Goal: Task Accomplishment & Management: Use online tool/utility

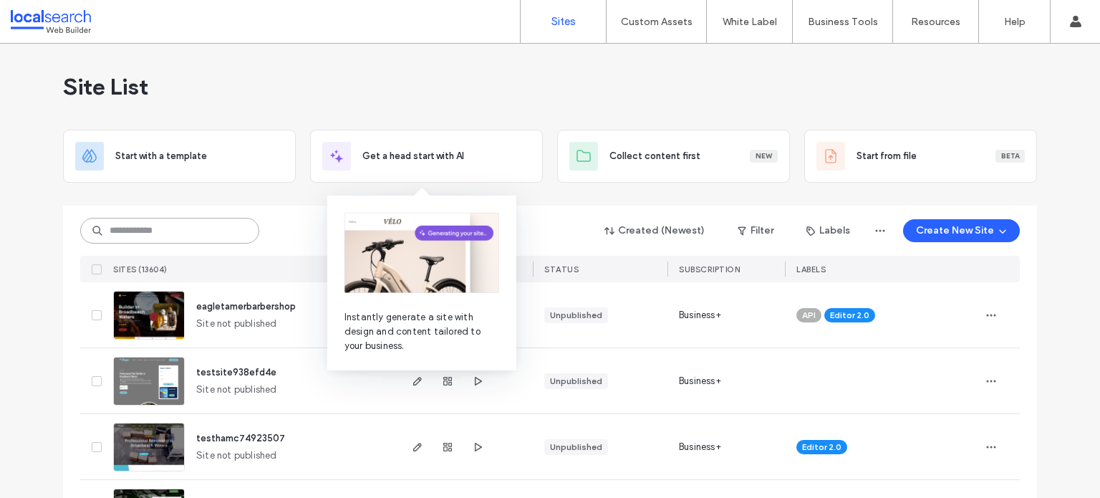
click at [215, 226] on input at bounding box center [169, 231] width 179 height 26
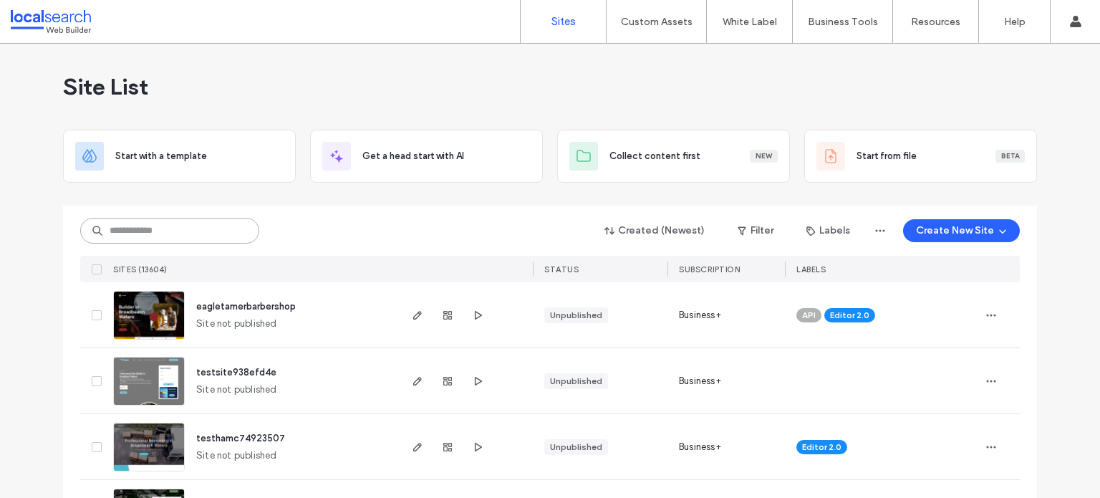
paste input "********"
type input "********"
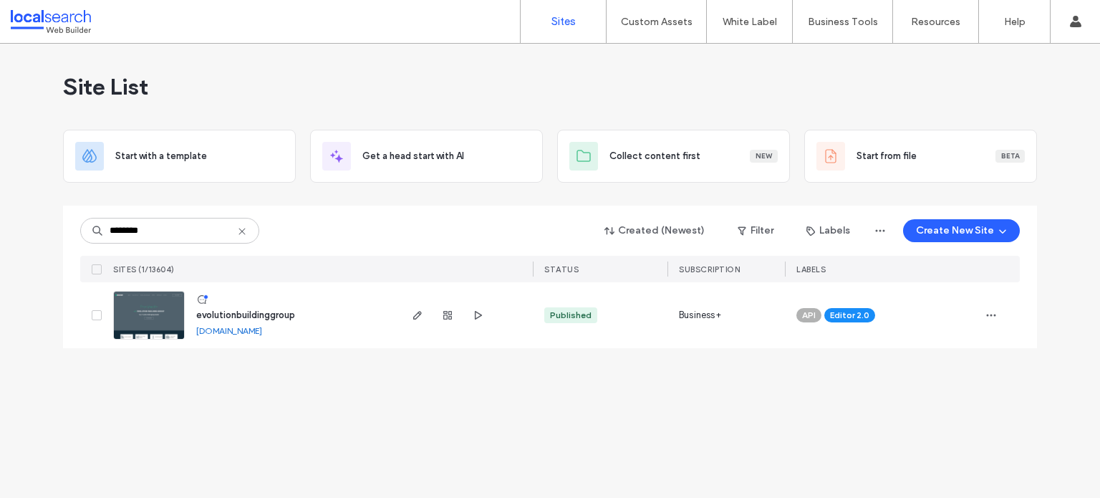
click at [142, 306] on img at bounding box center [149, 340] width 70 height 97
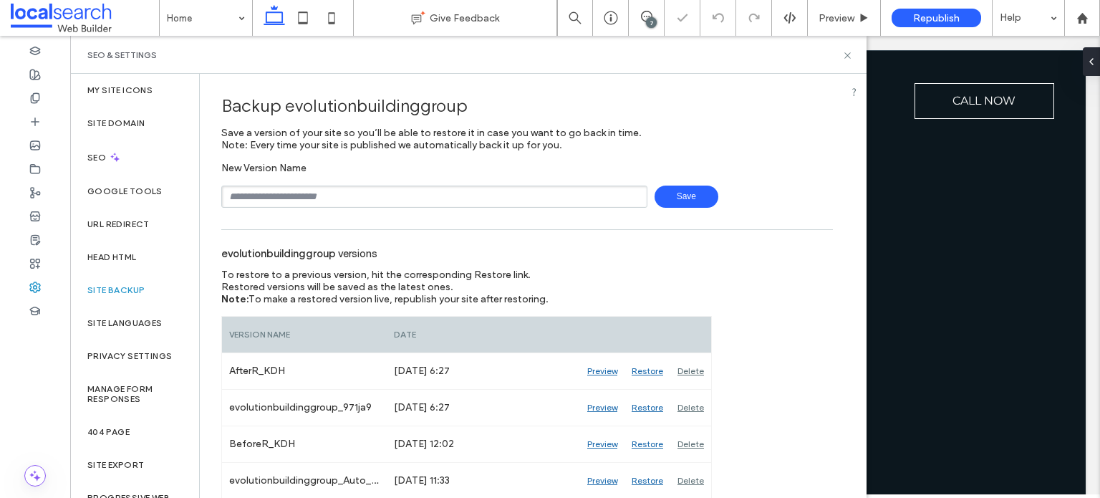
click at [261, 196] on input "text" at bounding box center [434, 197] width 426 height 22
type input "**********"
click at [692, 191] on span "Save" at bounding box center [687, 197] width 64 height 22
click at [846, 57] on use at bounding box center [848, 55] width 6 height 6
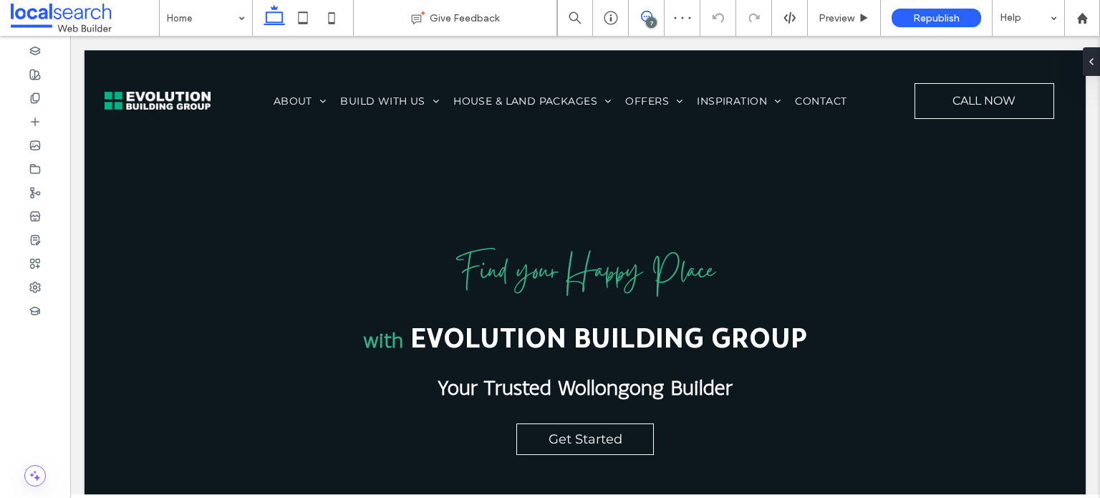
click at [650, 16] on icon at bounding box center [646, 16] width 11 height 11
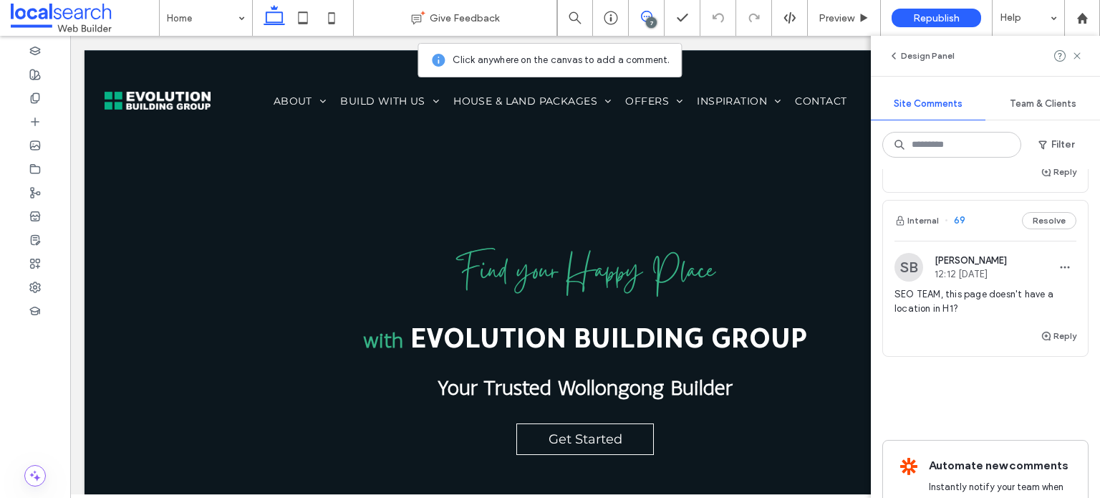
scroll to position [2037, 0]
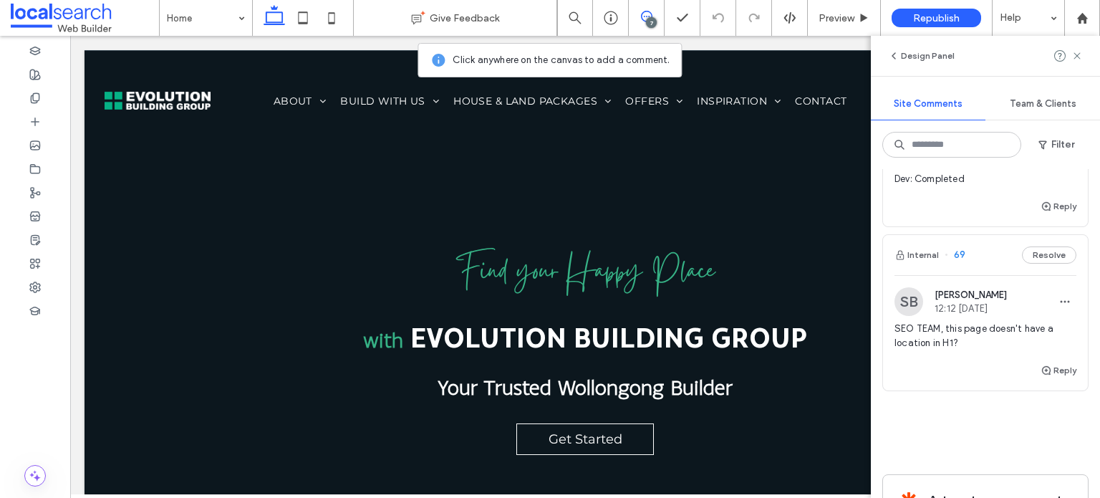
click at [973, 114] on span "devs / ALL on the home designs page please add this enquiry form above the FAQs…" at bounding box center [986, 71] width 182 height 86
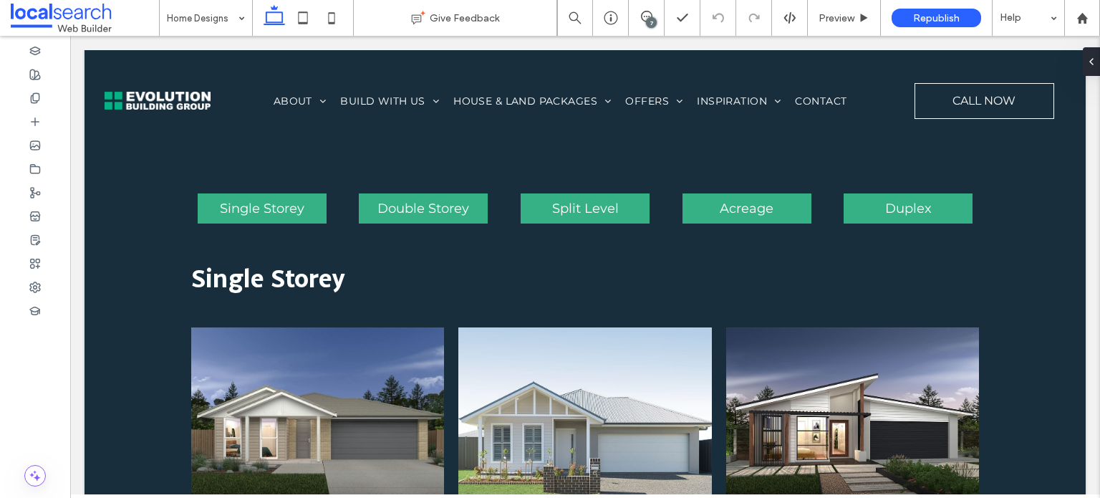
click at [648, 21] on div "7" at bounding box center [651, 22] width 11 height 11
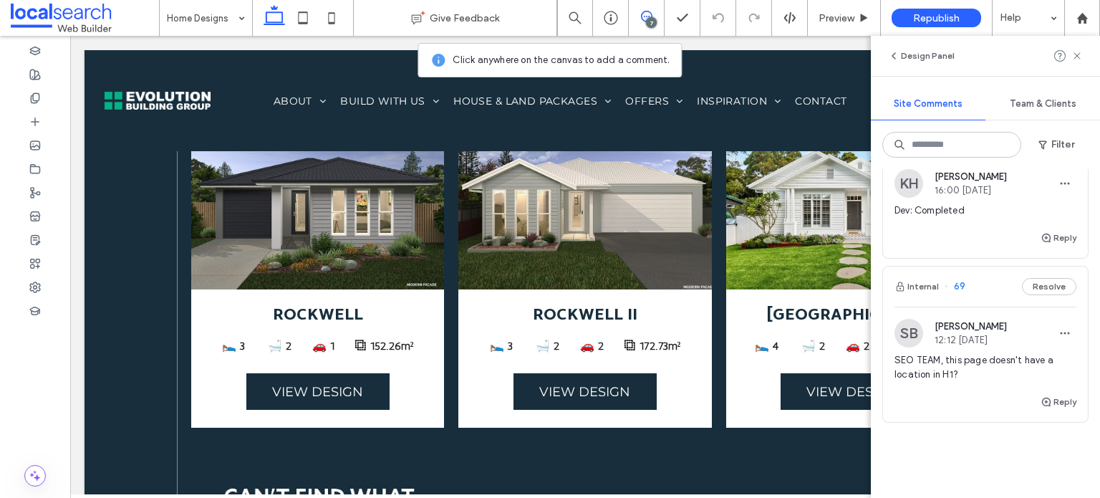
scroll to position [2919, 0]
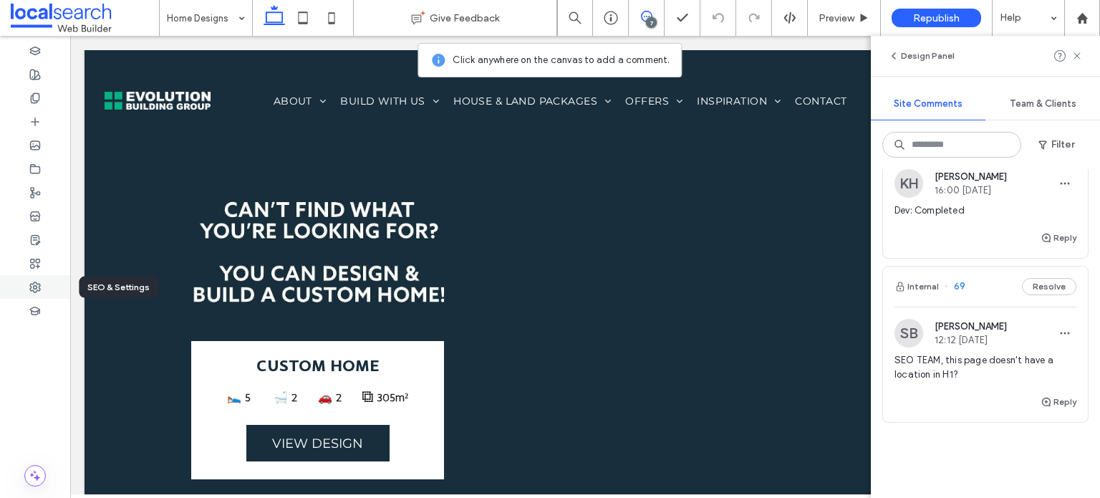
click at [33, 289] on icon at bounding box center [34, 287] width 11 height 11
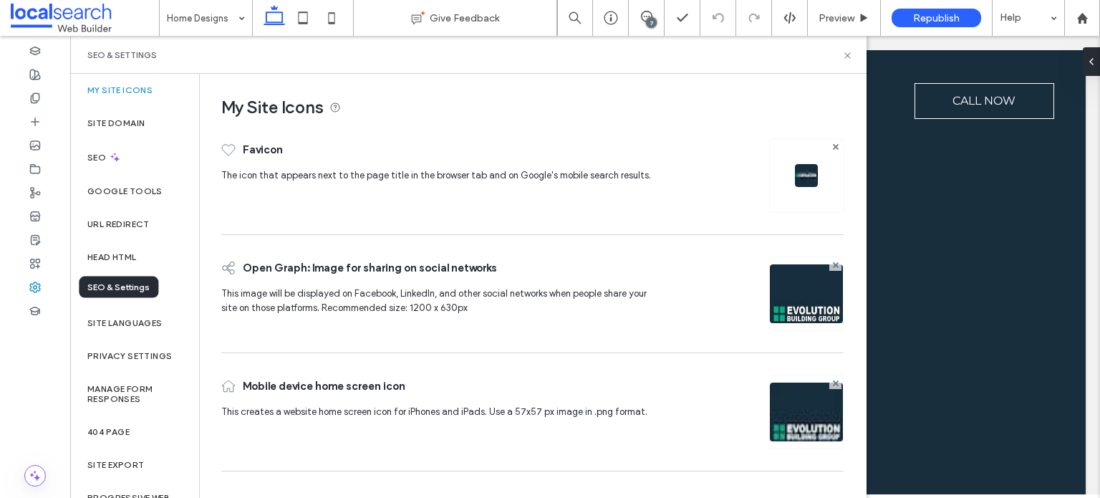
scroll to position [0, 0]
click at [135, 125] on label "Site Domain" at bounding box center [115, 123] width 57 height 10
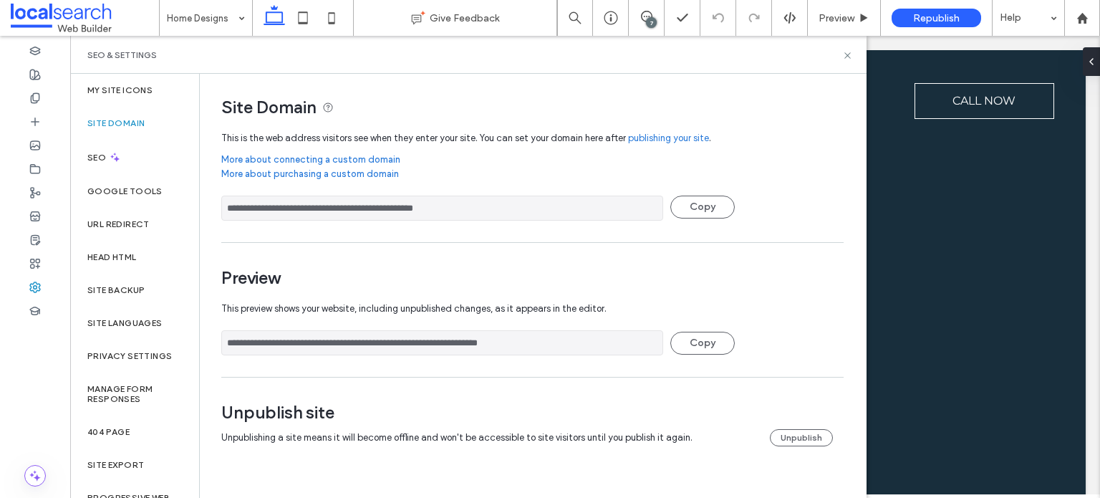
drag, startPoint x: 476, startPoint y: 346, endPoint x: 195, endPoint y: 355, distance: 281.0
click at [195, 355] on div "**********" at bounding box center [468, 286] width 797 height 424
drag, startPoint x: 774, startPoint y: 18, endPoint x: 845, endPoint y: 54, distance: 80.1
click at [845, 54] on icon at bounding box center [847, 55] width 11 height 11
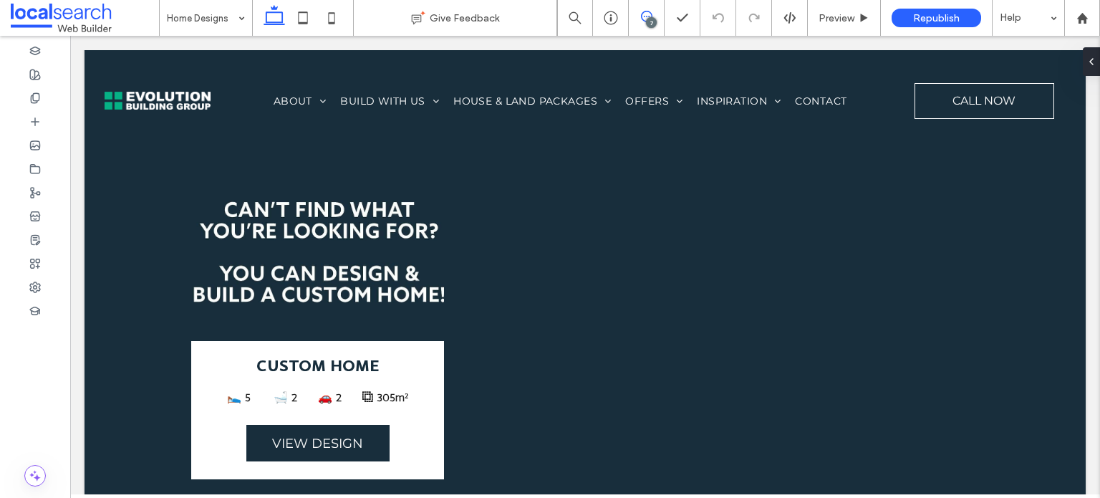
click at [642, 13] on icon at bounding box center [646, 16] width 11 height 11
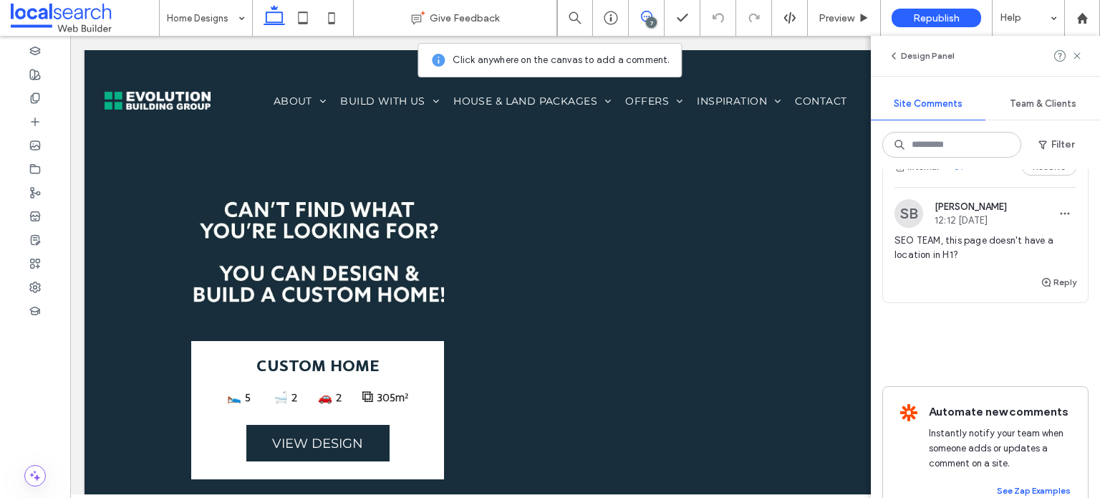
scroll to position [2181, 0]
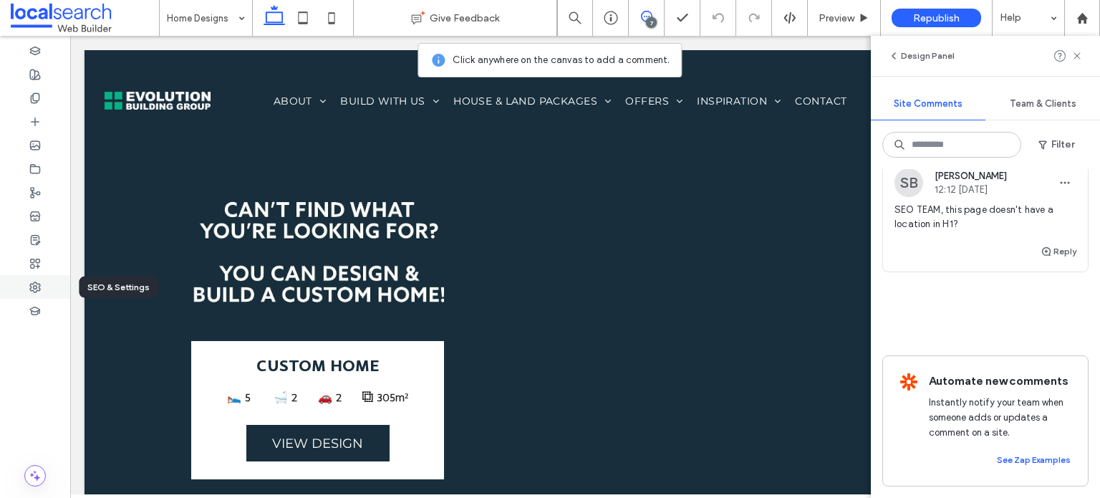
click at [29, 294] on div at bounding box center [35, 287] width 70 height 24
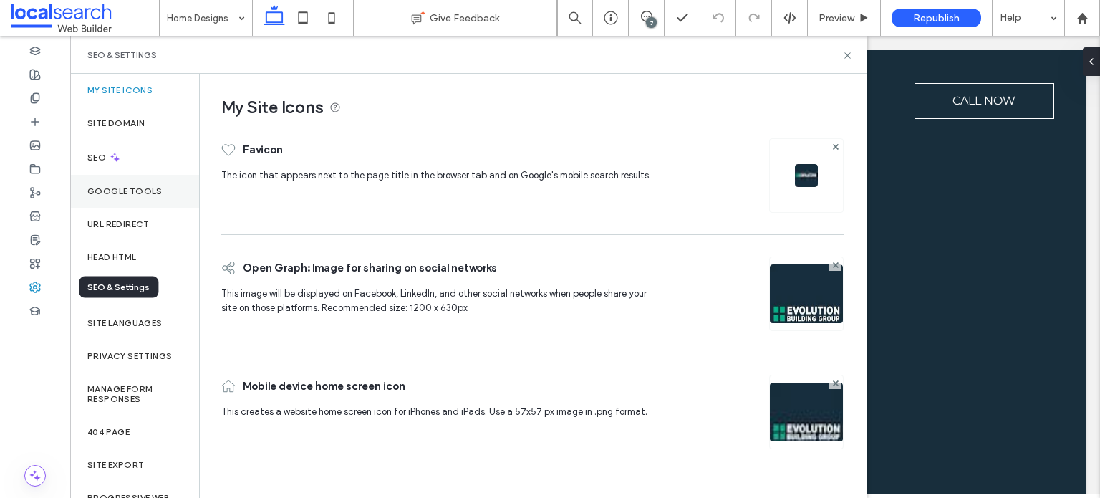
scroll to position [0, 0]
click at [97, 128] on label "Site Domain" at bounding box center [115, 123] width 57 height 10
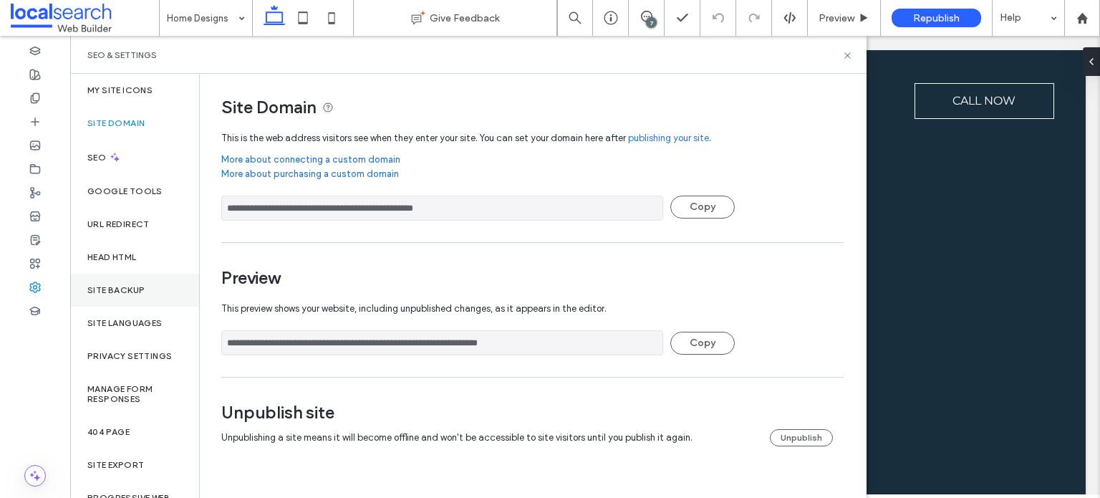
click at [115, 283] on div "Site Backup" at bounding box center [134, 290] width 129 height 33
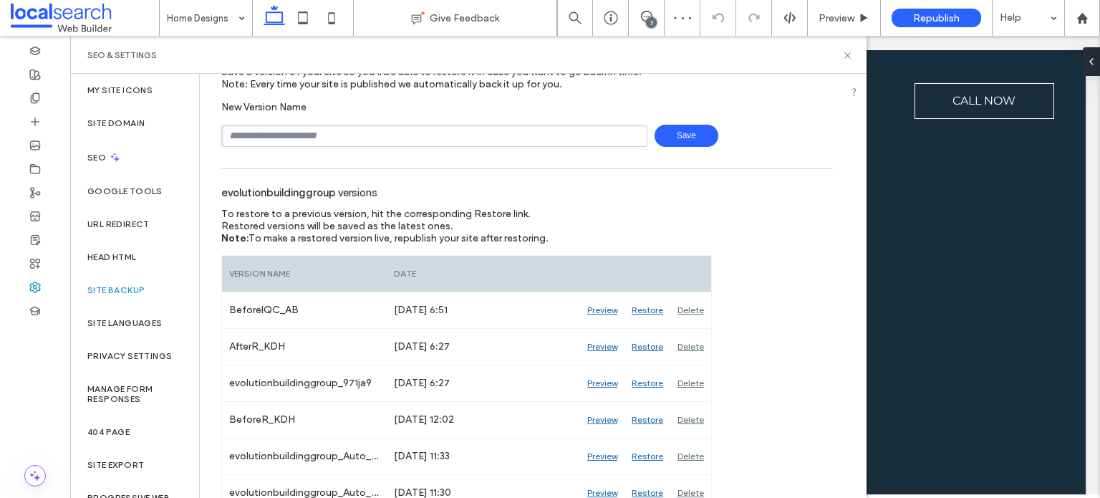
scroll to position [143, 0]
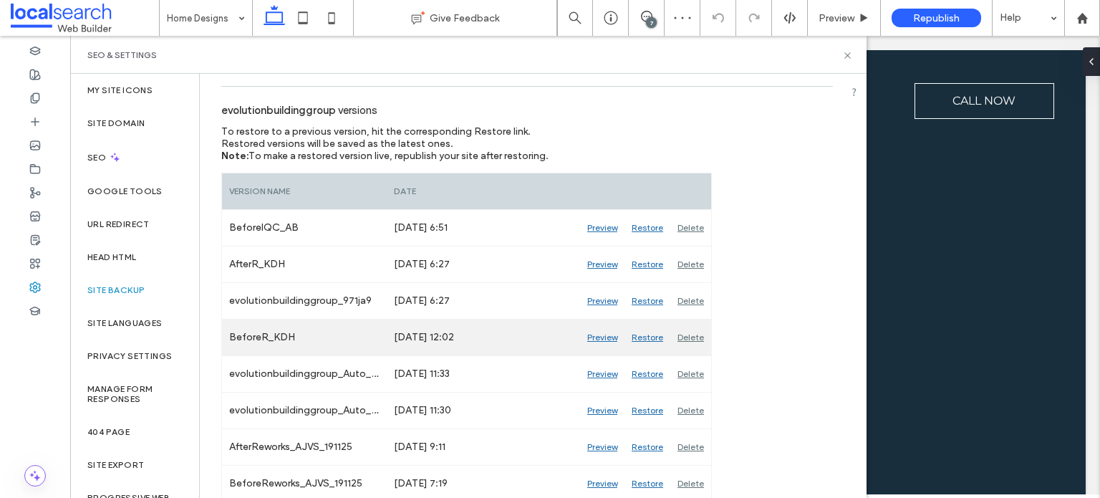
click at [600, 337] on div "Preview" at bounding box center [602, 338] width 44 height 36
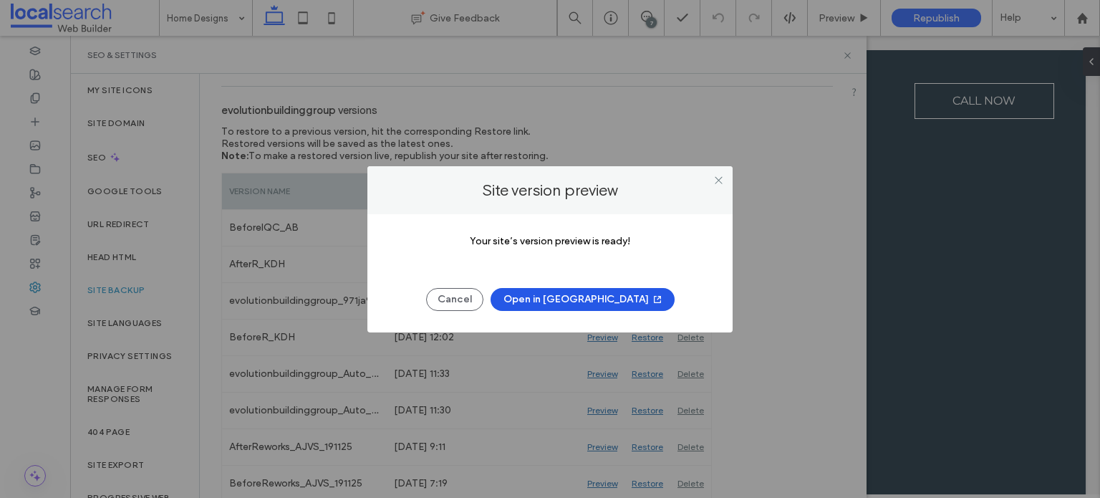
click at [599, 295] on button "Open in New Tab" at bounding box center [583, 299] width 184 height 23
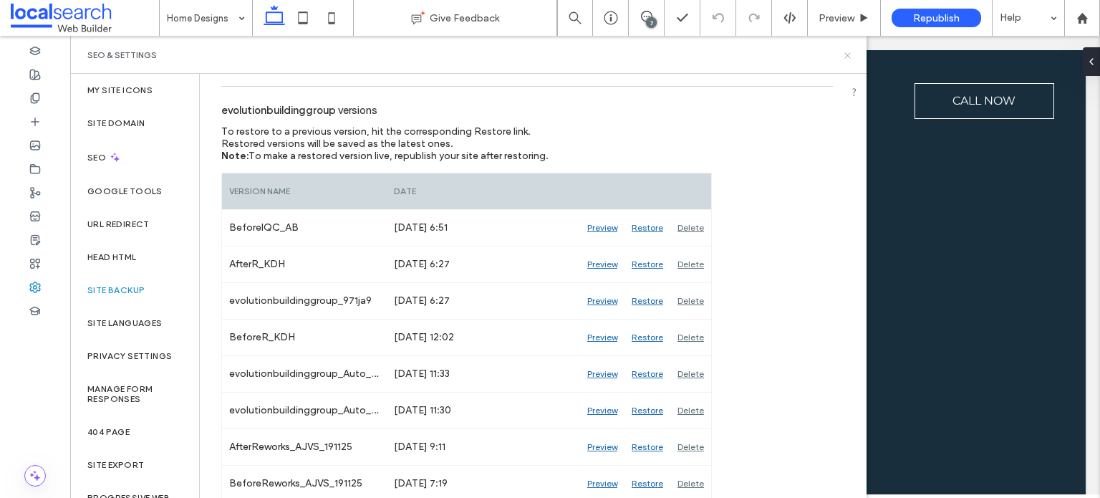
click at [844, 53] on icon at bounding box center [847, 55] width 11 height 11
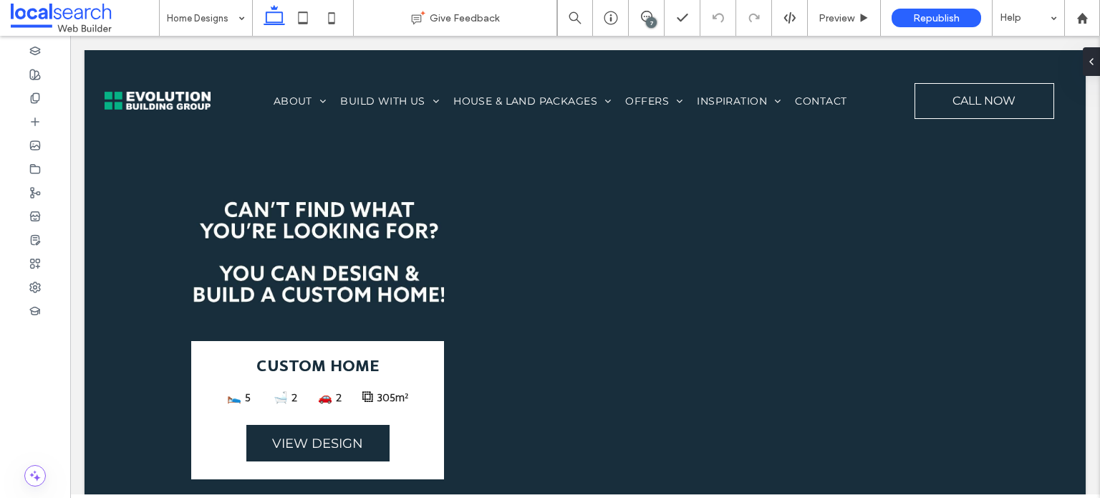
click at [655, 22] on div "7" at bounding box center [651, 22] width 11 height 11
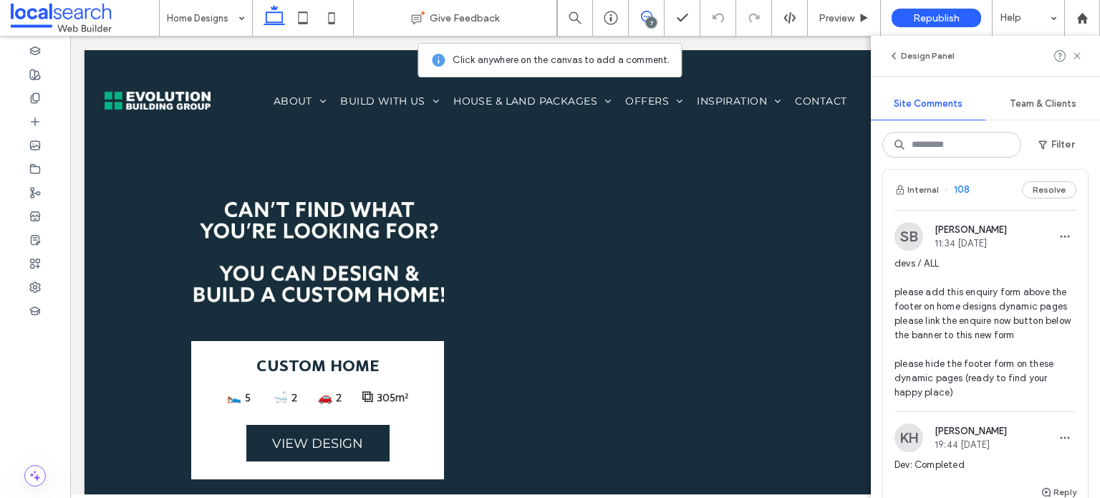
scroll to position [1576, 0]
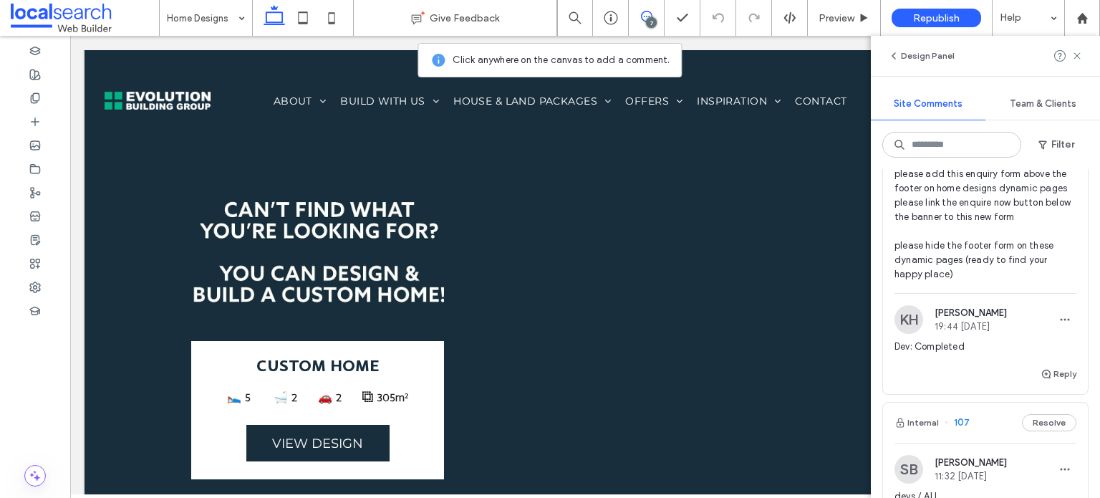
click at [980, 282] on span "devs / ALL please add this enquiry form above the footer on home designs dynami…" at bounding box center [986, 209] width 182 height 143
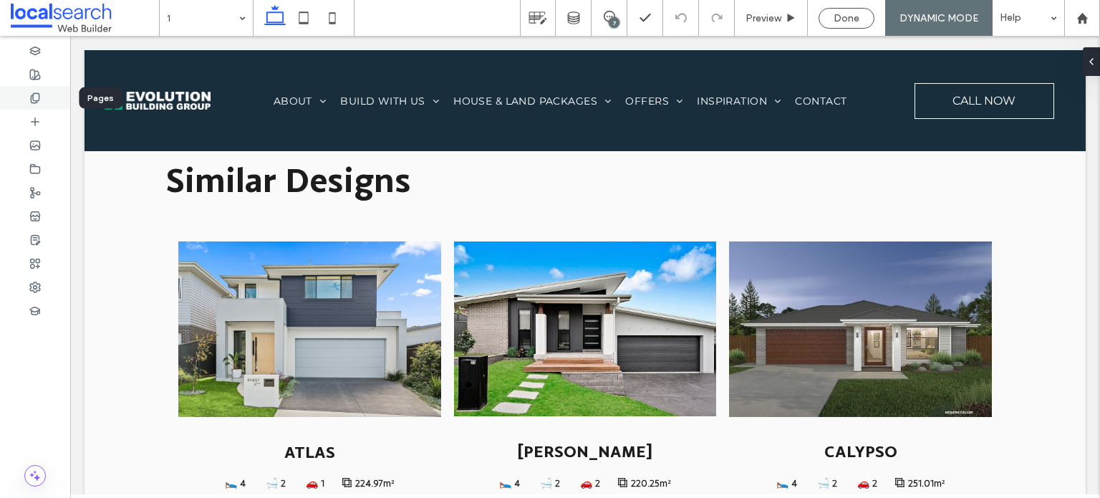
click at [33, 92] on icon at bounding box center [34, 97] width 11 height 11
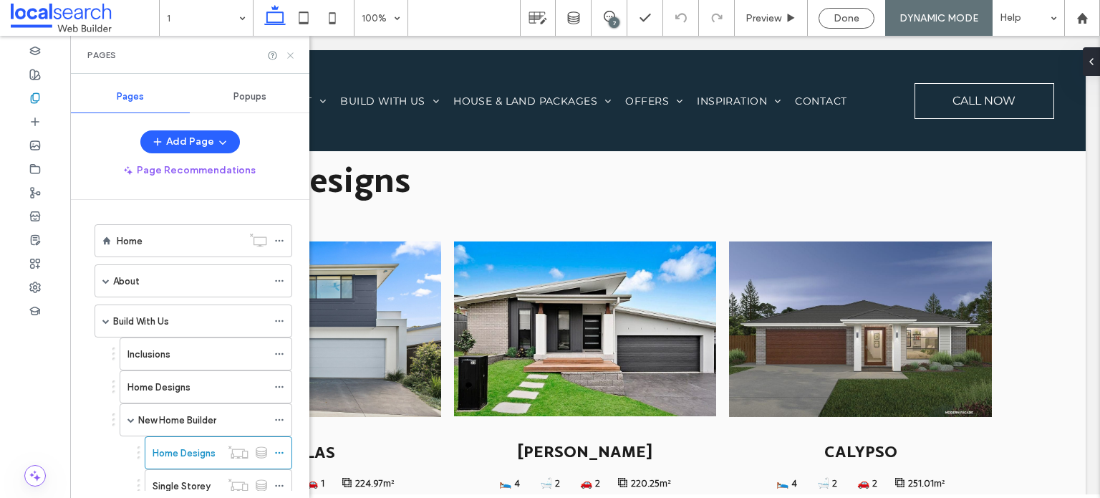
click at [287, 56] on icon at bounding box center [290, 55] width 11 height 11
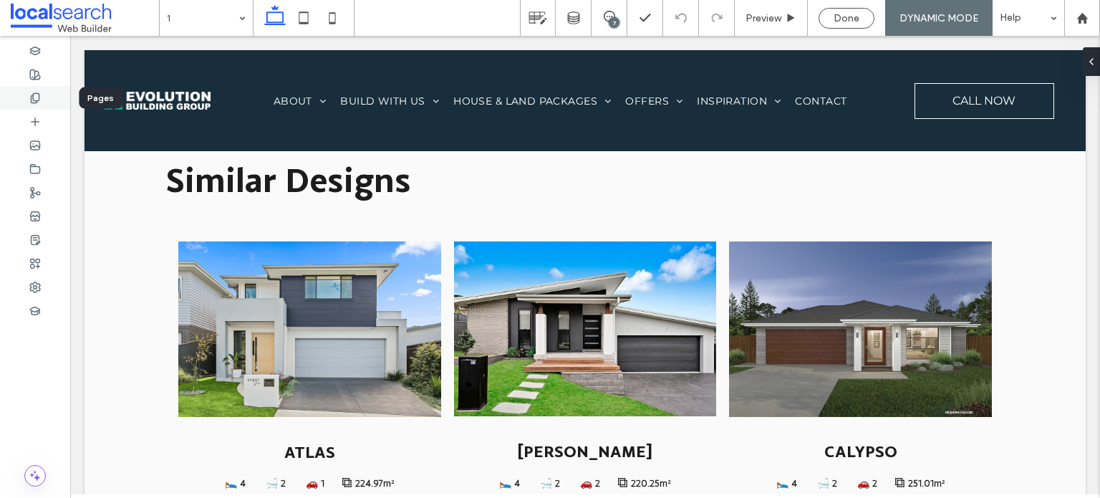
click at [22, 102] on div at bounding box center [35, 98] width 70 height 24
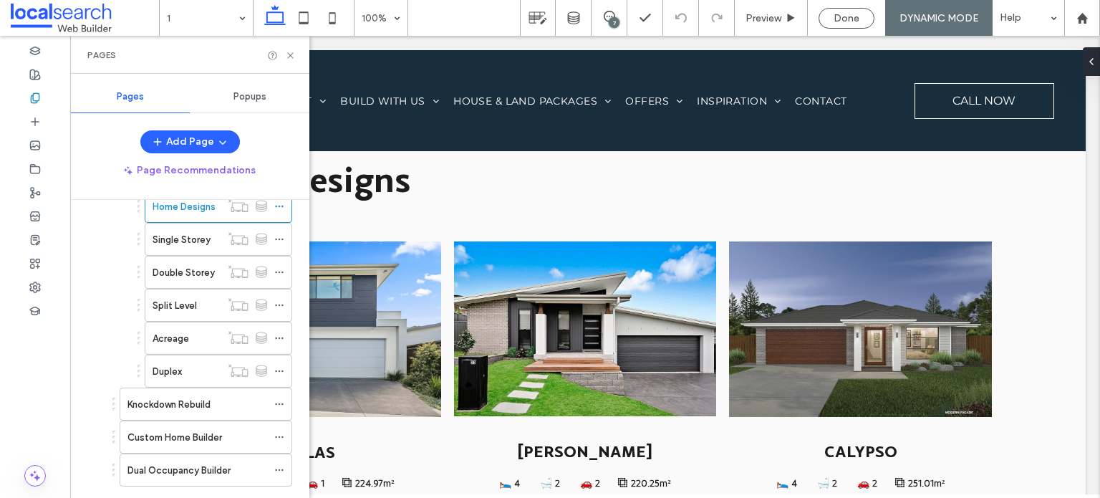
scroll to position [215, 0]
click at [289, 52] on icon at bounding box center [290, 55] width 11 height 11
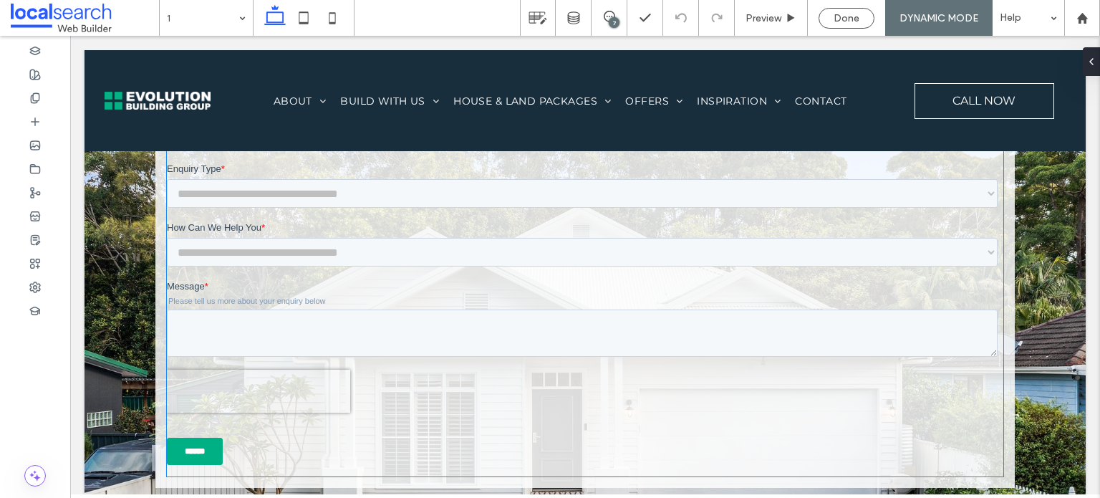
scroll to position [3032, 0]
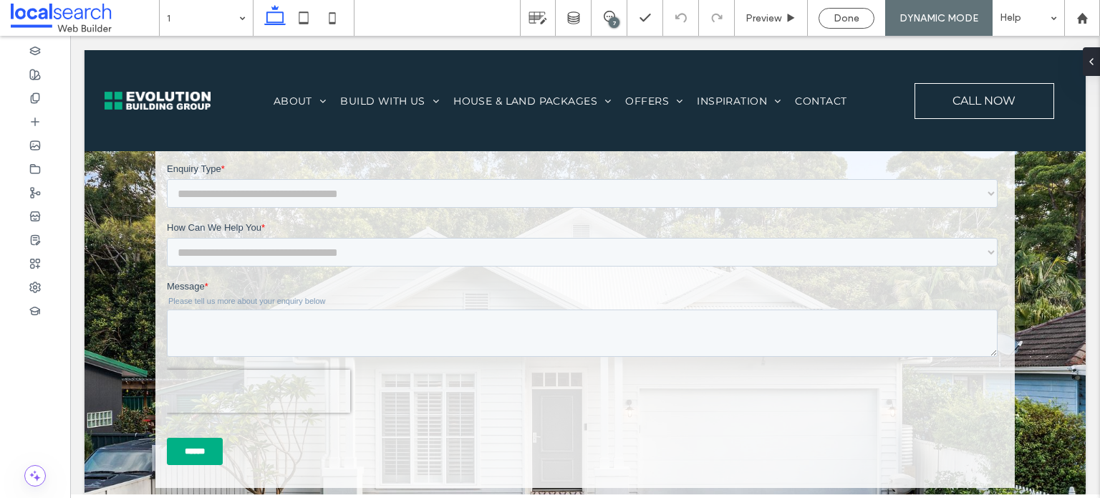
click at [612, 19] on div "7" at bounding box center [614, 22] width 11 height 11
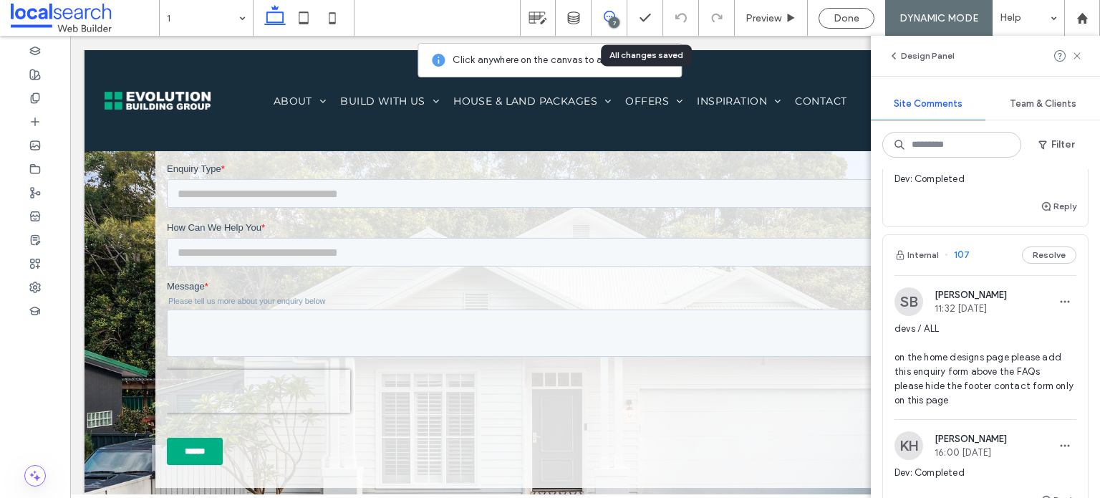
scroll to position [1719, 0]
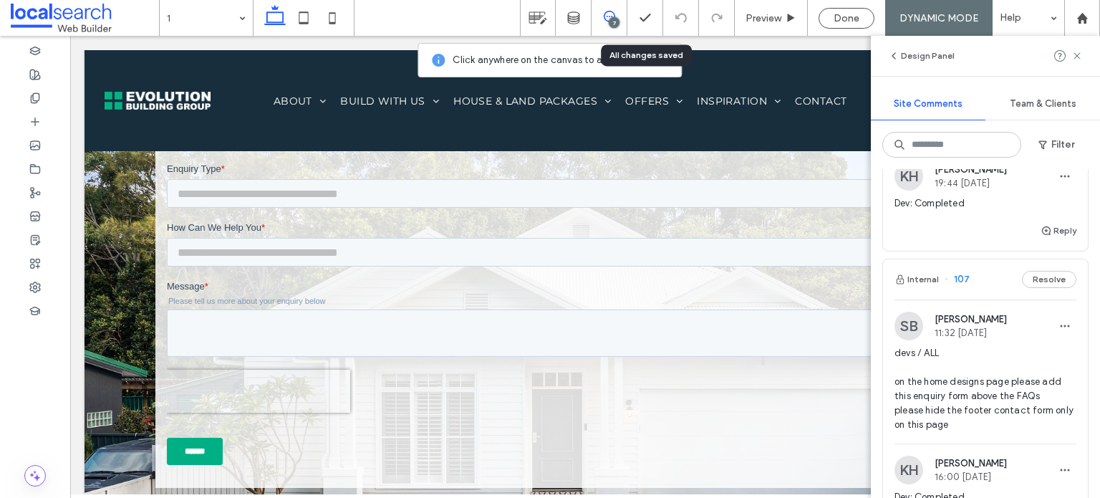
drag, startPoint x: 886, startPoint y: 240, endPoint x: 999, endPoint y: 446, distance: 235.3
click at [999, 150] on div "SB Stephanie Boniface 11:34 Sep 16 2025 devs / ALL please add this enquiry form…" at bounding box center [985, 55] width 205 height 189
copy span "please add this enquiry form above the footer on home designs dynamic pages ple…"
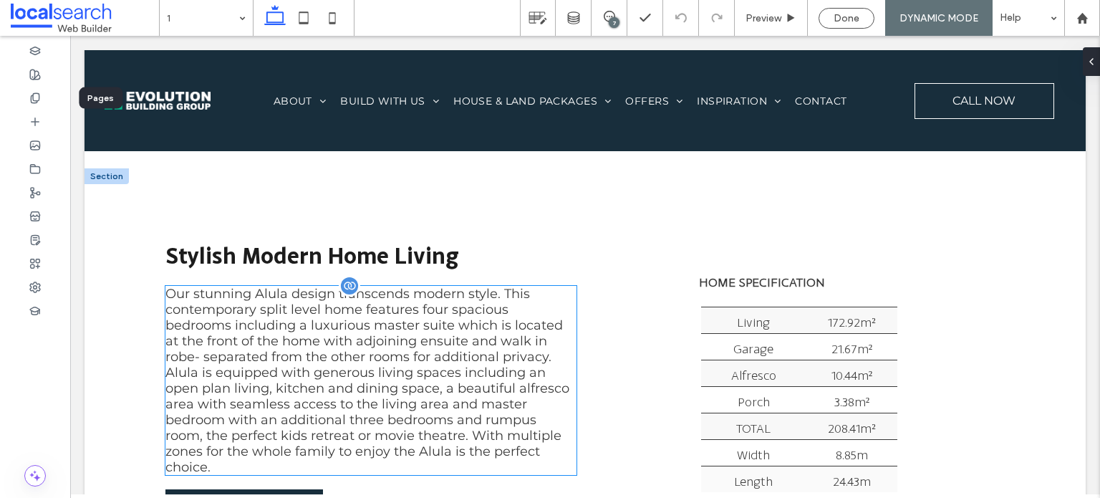
scroll to position [573, 0]
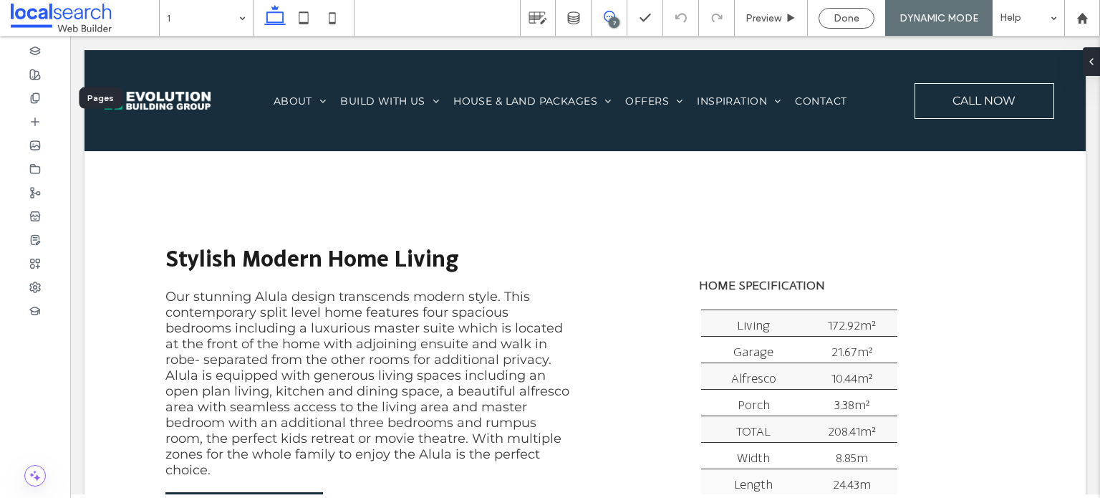
click at [601, 16] on span at bounding box center [609, 16] width 35 height 11
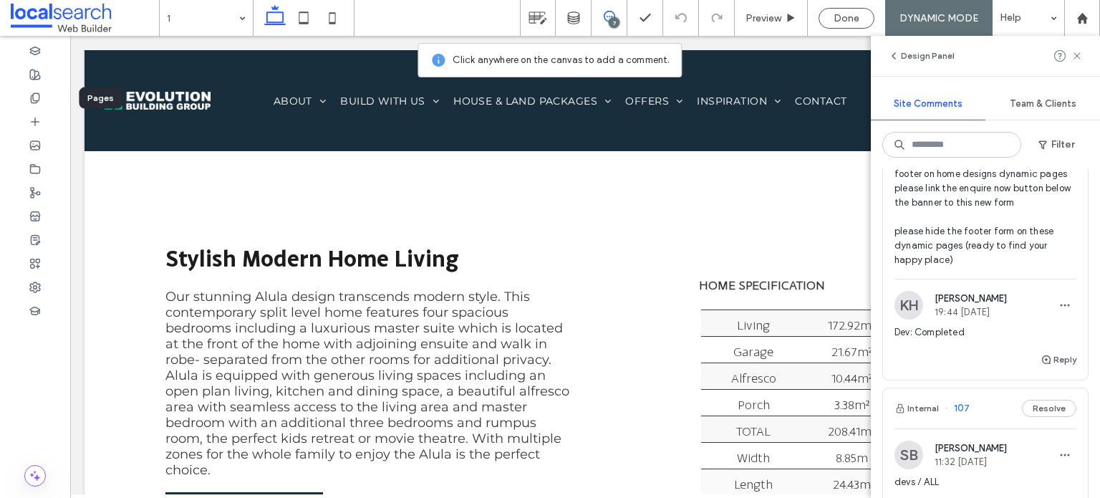
scroll to position [1576, 0]
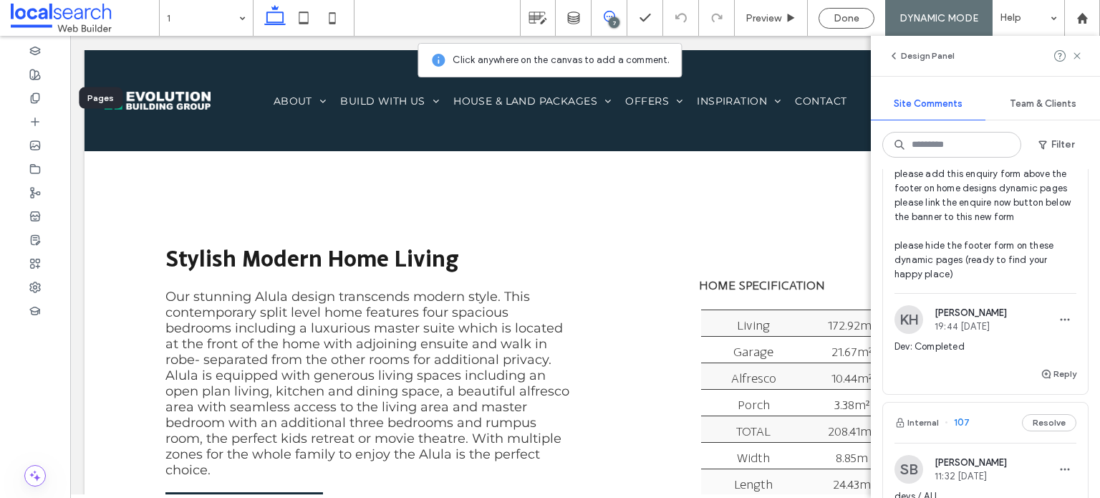
click at [961, 282] on span "devs / ALL please add this enquiry form above the footer on home designs dynami…" at bounding box center [986, 209] width 182 height 143
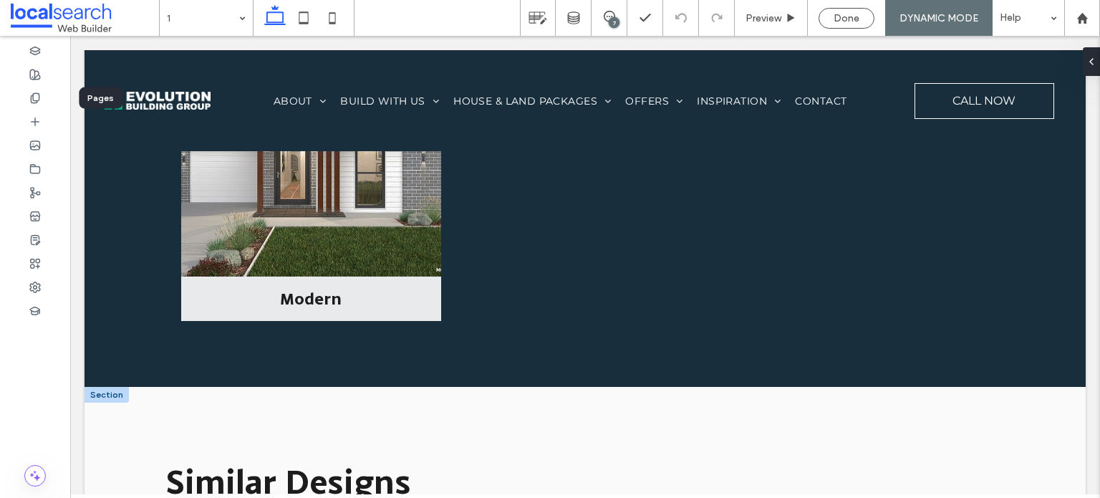
scroll to position [1814, 0]
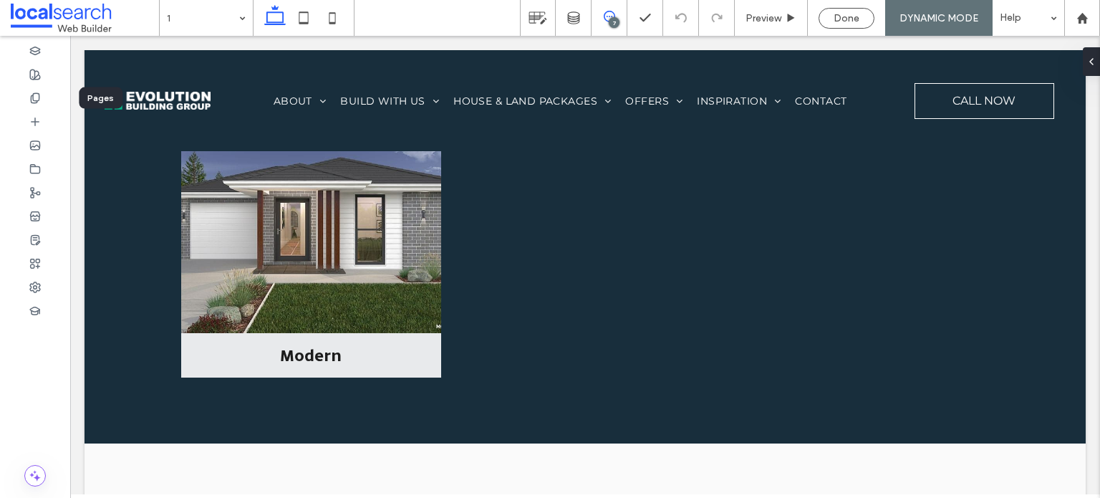
click at [608, 20] on icon at bounding box center [609, 16] width 11 height 11
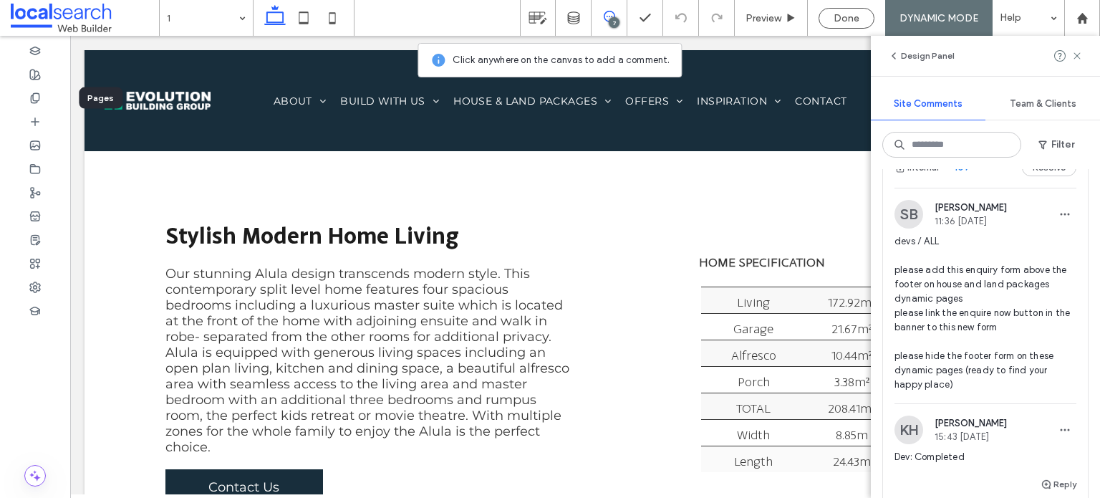
scroll to position [1108, 0]
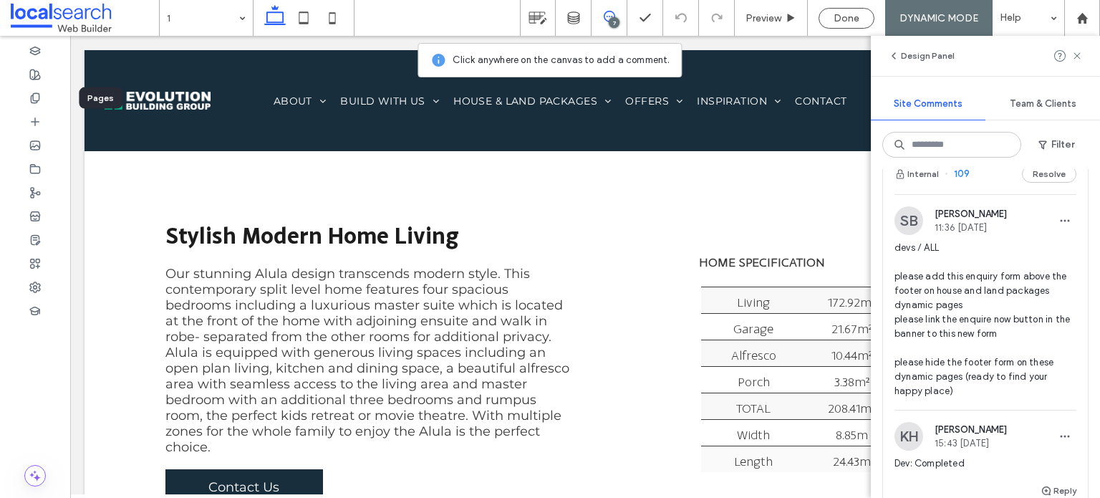
click at [970, 398] on span "devs / ALL please add this enquiry form above the footer on house and land pack…" at bounding box center [986, 320] width 182 height 158
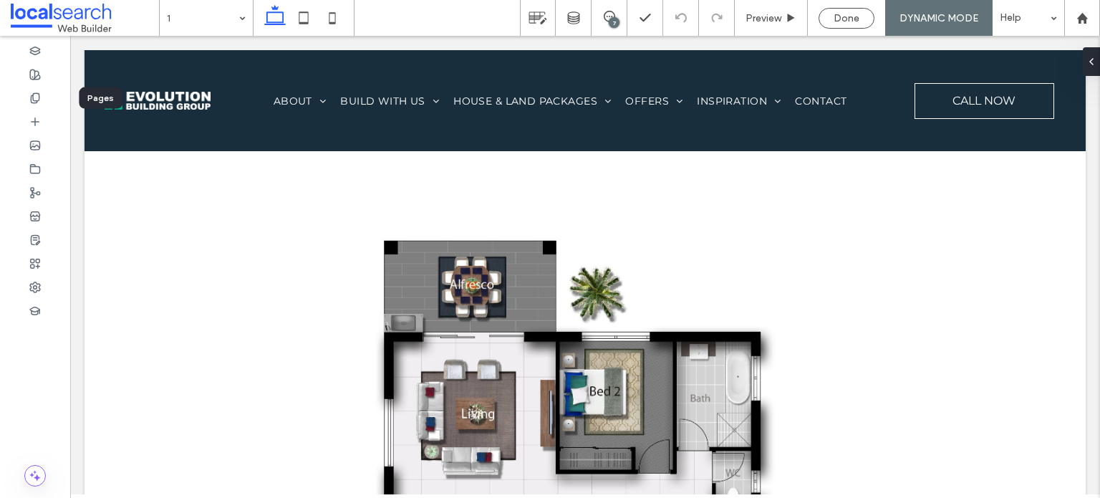
click at [616, 23] on div "7" at bounding box center [614, 22] width 11 height 11
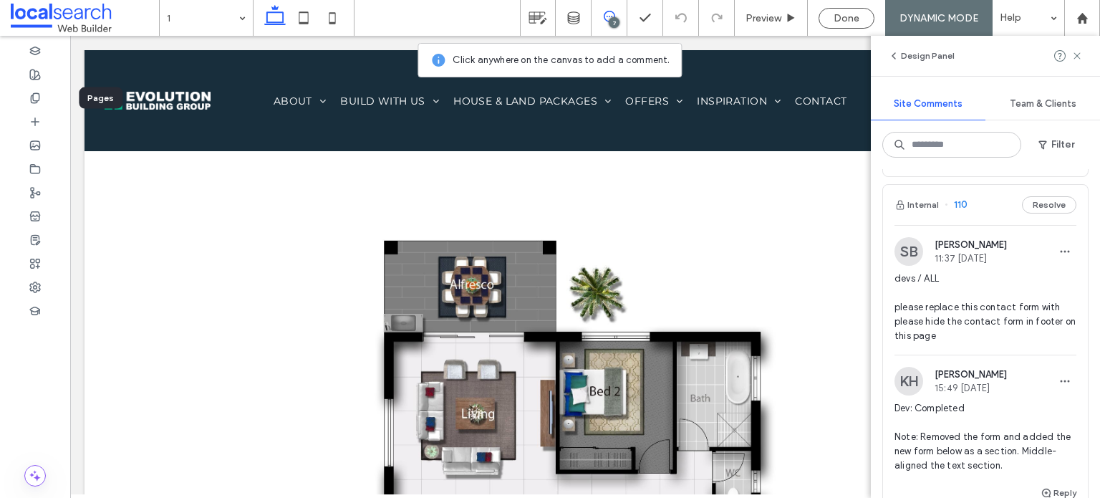
scroll to position [716, 0]
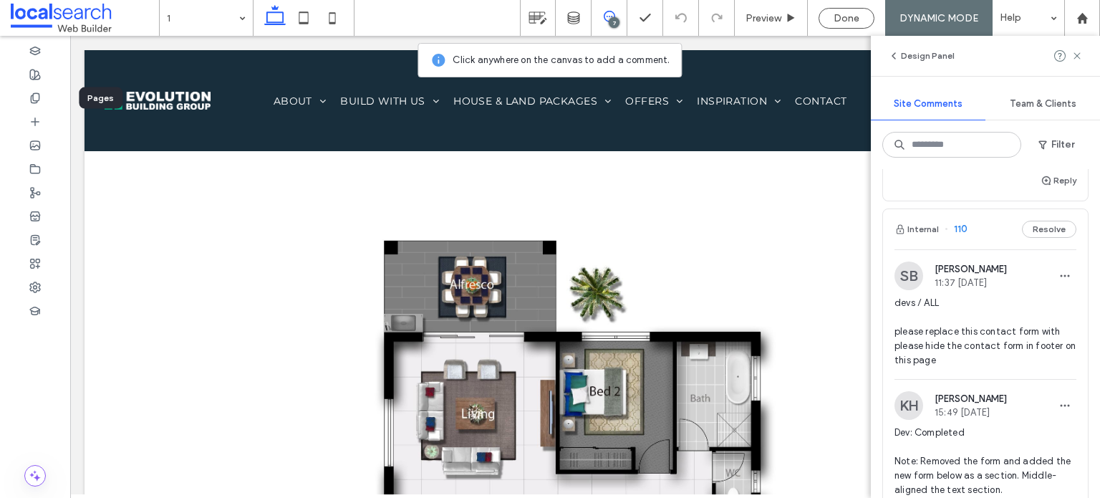
click at [981, 368] on span "devs / ALL please replace this contact form with please hide the contact form i…" at bounding box center [986, 332] width 182 height 72
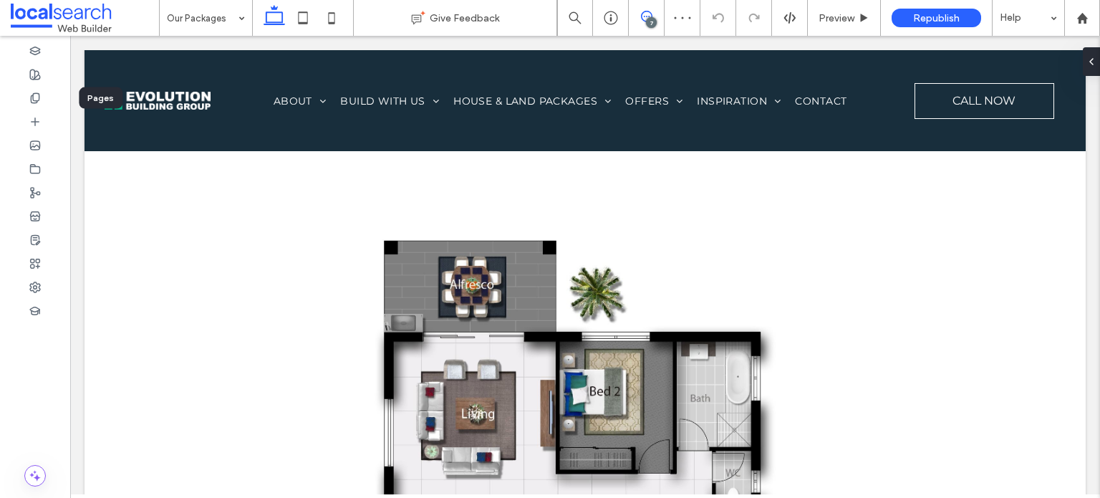
click at [648, 17] on div "7" at bounding box center [646, 16] width 35 height 11
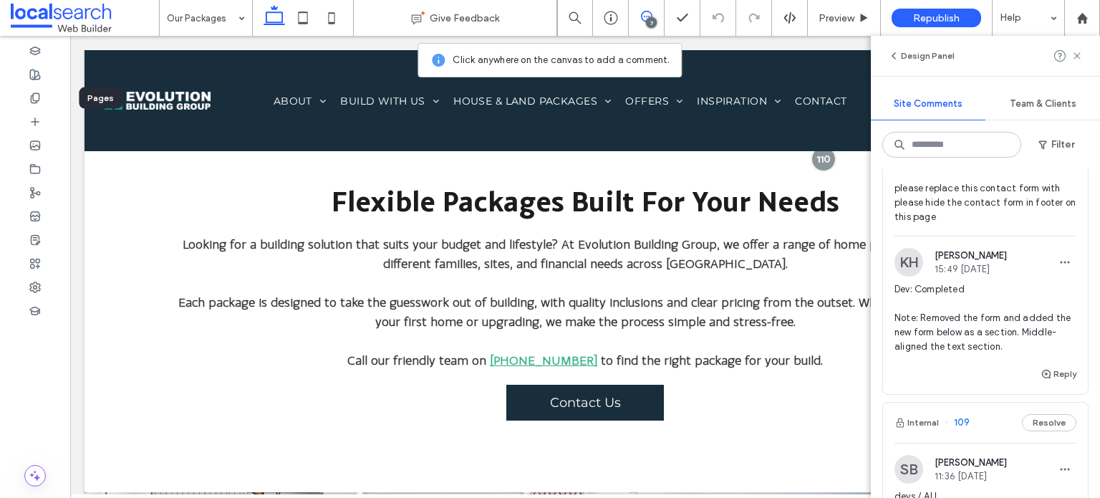
click at [971, 224] on span "devs / ALL please replace this contact form with please hide the contact form i…" at bounding box center [986, 189] width 182 height 72
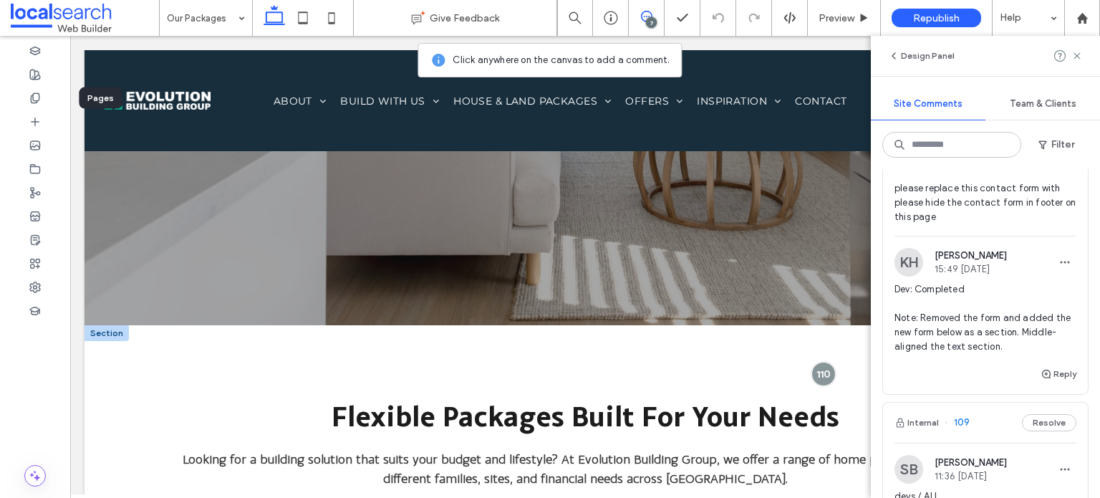
scroll to position [517, 0]
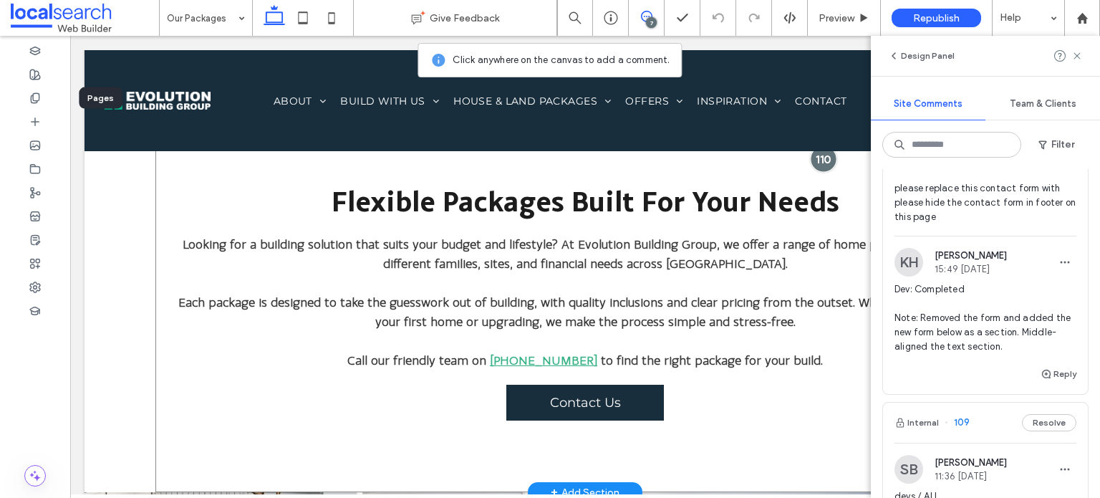
click at [813, 165] on div at bounding box center [823, 158] width 27 height 27
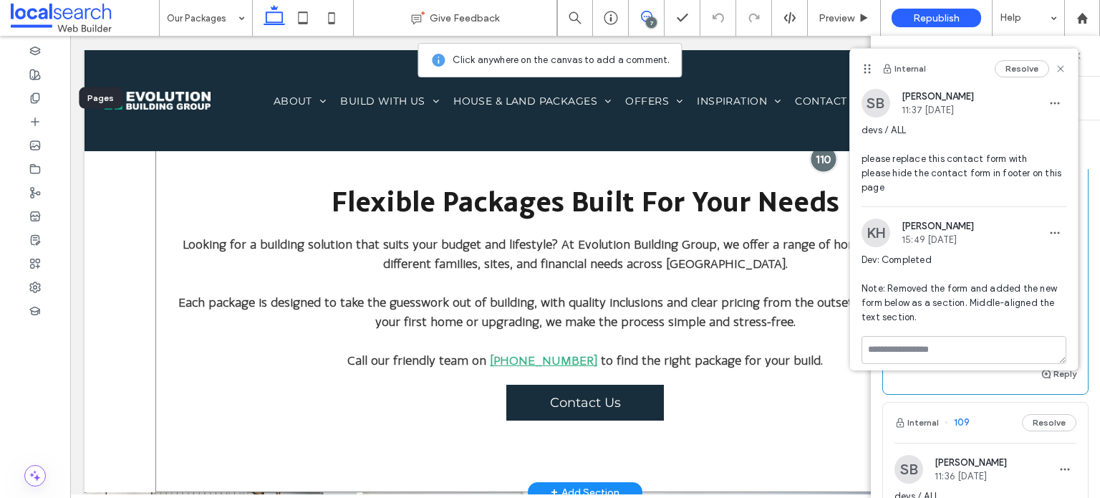
click at [812, 160] on div at bounding box center [823, 158] width 27 height 27
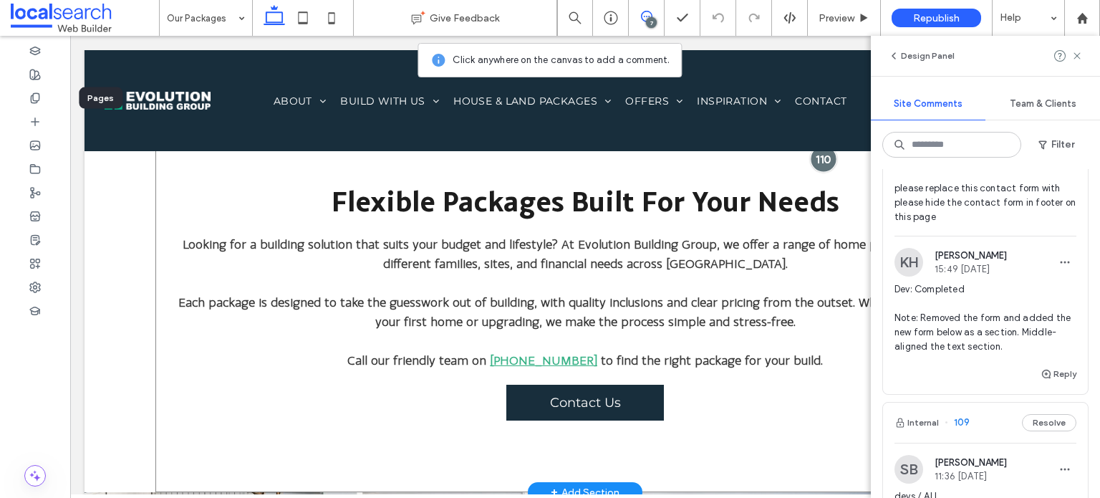
click at [812, 160] on div at bounding box center [823, 158] width 27 height 27
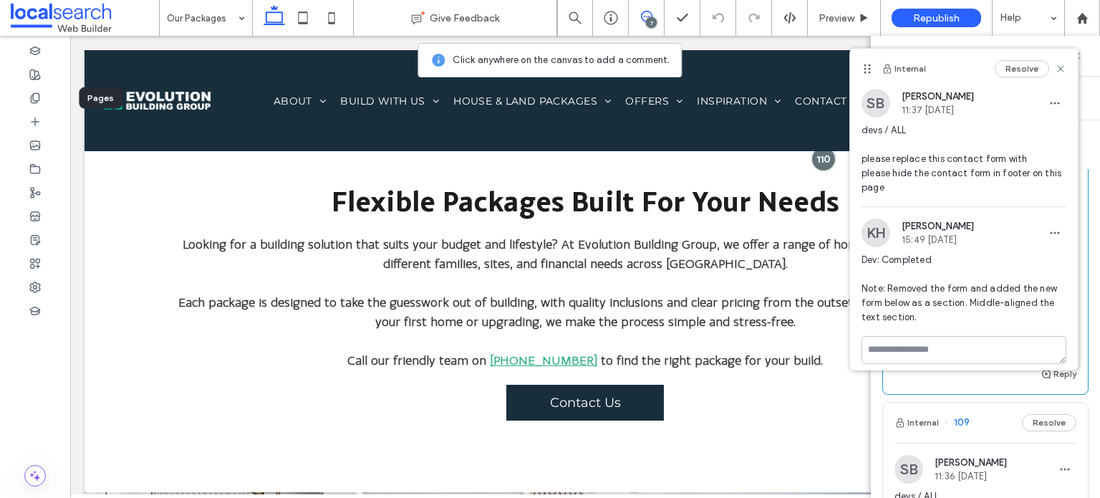
drag, startPoint x: 873, startPoint y: 187, endPoint x: 938, endPoint y: 198, distance: 65.4
click at [938, 195] on span "devs / ALL please replace this contact form with please hide the contact form i…" at bounding box center [964, 159] width 205 height 72
click at [984, 195] on span "devs / ALL please replace this contact form with please hide the contact form i…" at bounding box center [964, 159] width 205 height 72
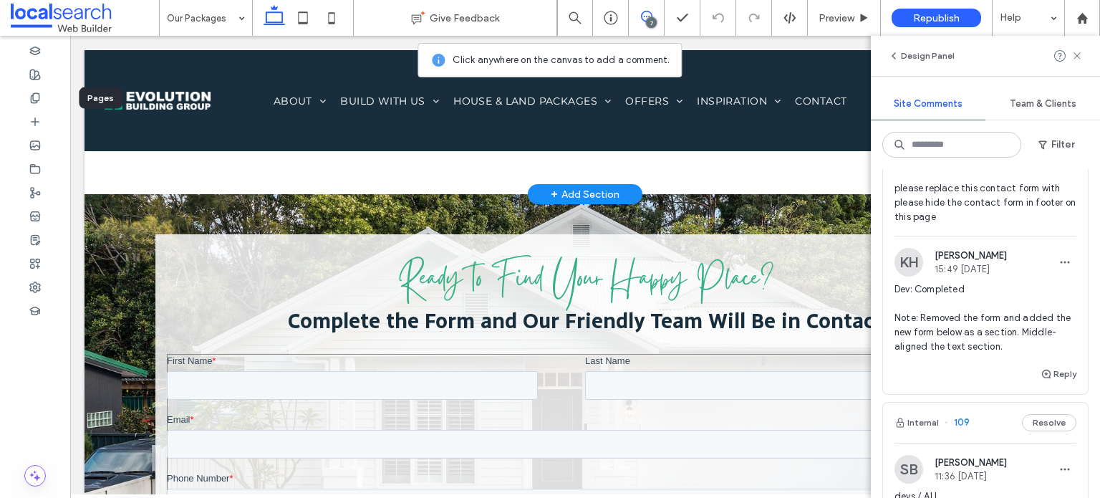
scroll to position [660, 0]
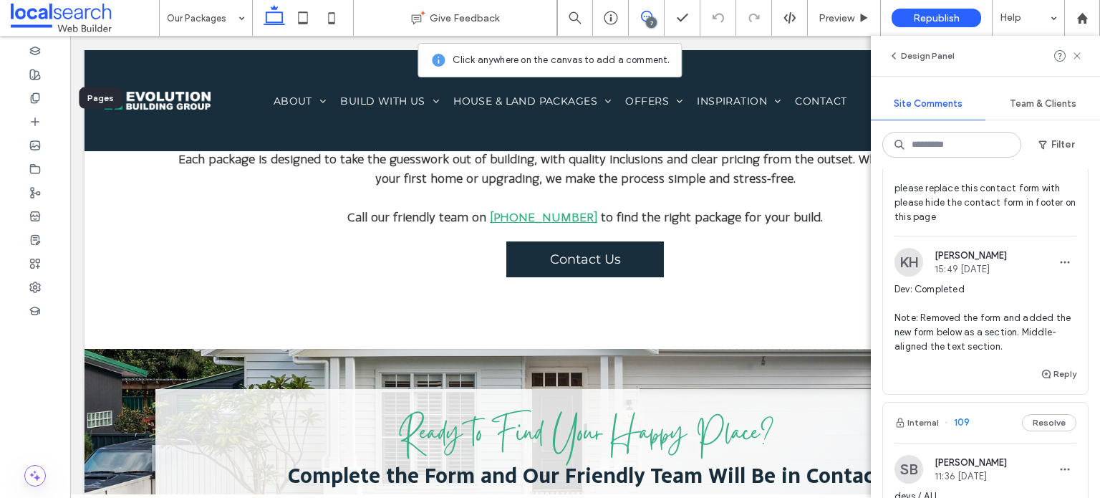
drag, startPoint x: 892, startPoint y: 262, endPoint x: 963, endPoint y: 356, distance: 117.6
click at [963, 236] on div "SB Stephanie Boniface 11:37 Sep 16 2025 devs / ALL please replace this contact …" at bounding box center [985, 176] width 205 height 117
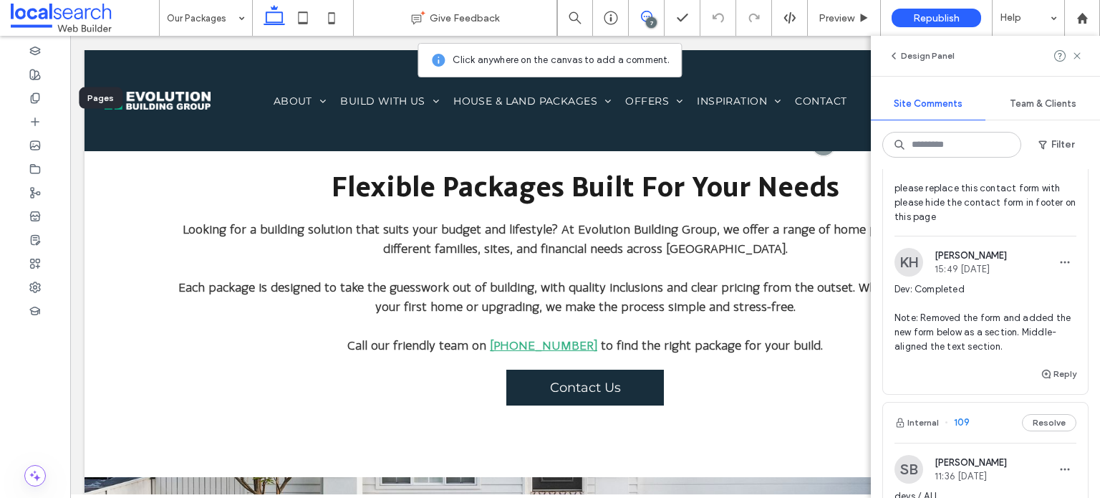
copy span "please replace this contact form with please hide the contact form in footer on…"
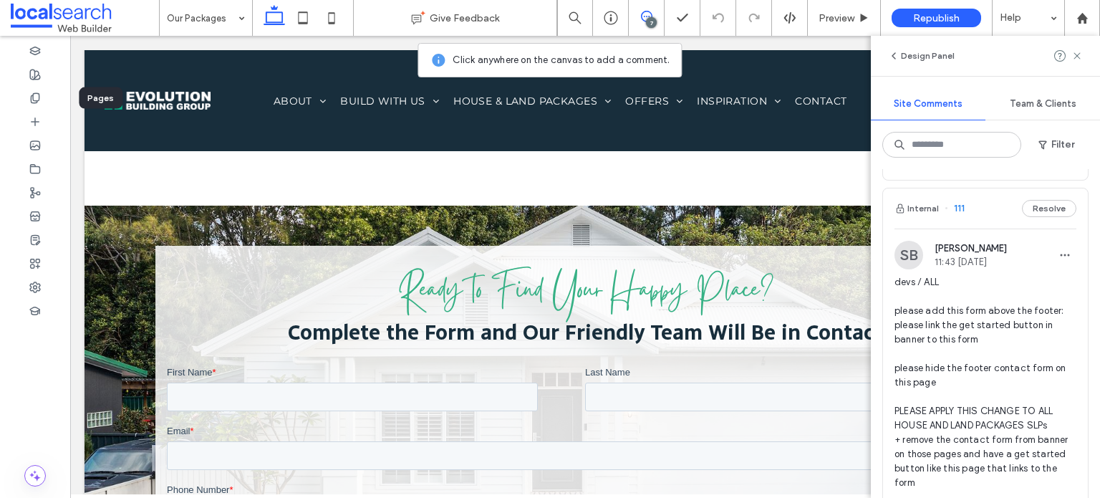
scroll to position [215, 0]
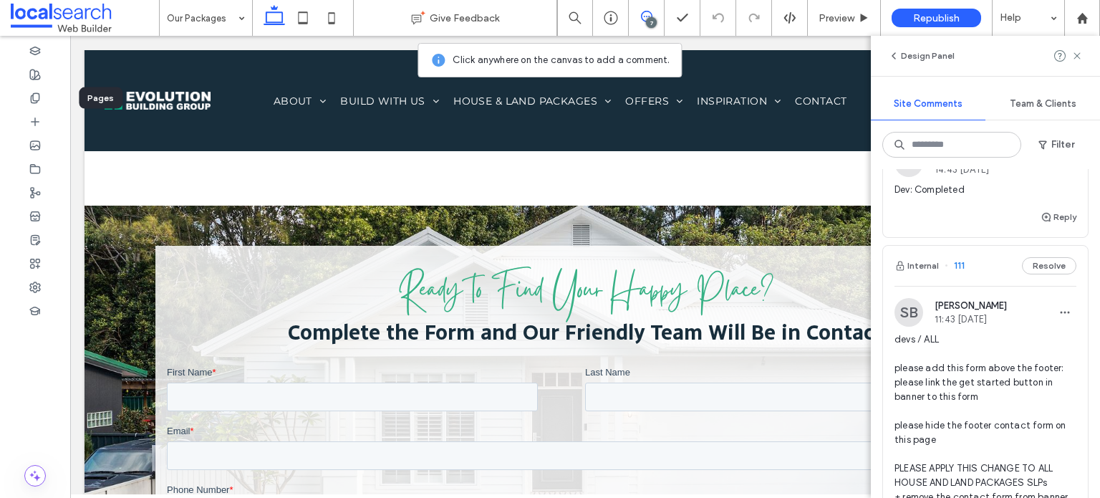
click at [960, 329] on div "SB Stephanie Boniface 11:43 Sep 16 2025 devs / ALL please add this form above t…" at bounding box center [986, 428] width 182 height 261
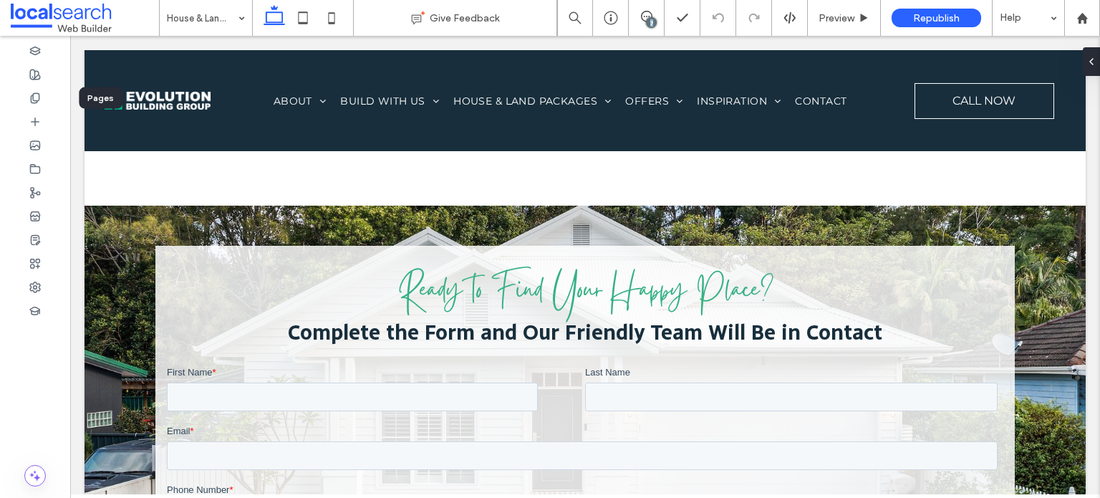
click at [650, 22] on div "7" at bounding box center [651, 22] width 11 height 11
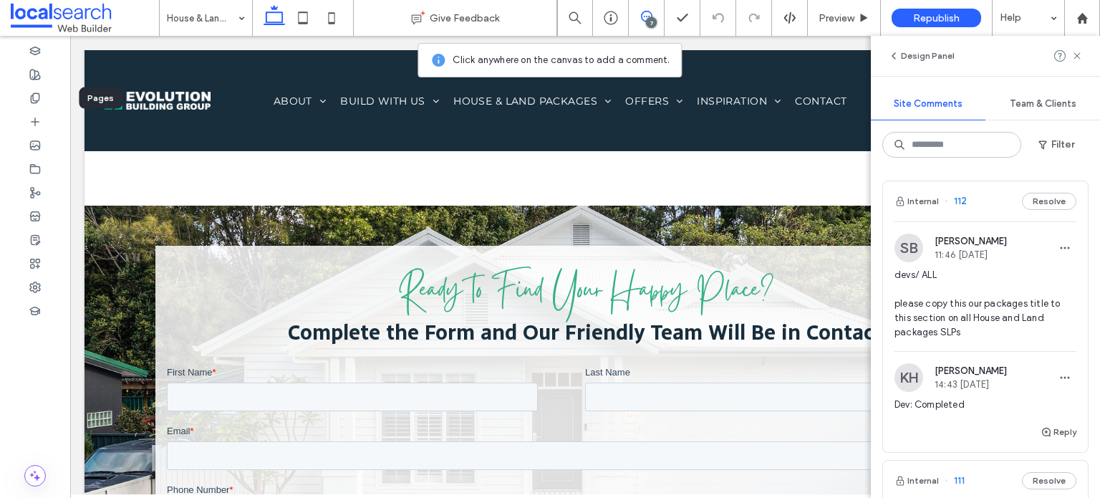
click at [961, 314] on span "devs/ ALL please copy this our packages title to this section on all House and …" at bounding box center [986, 304] width 182 height 72
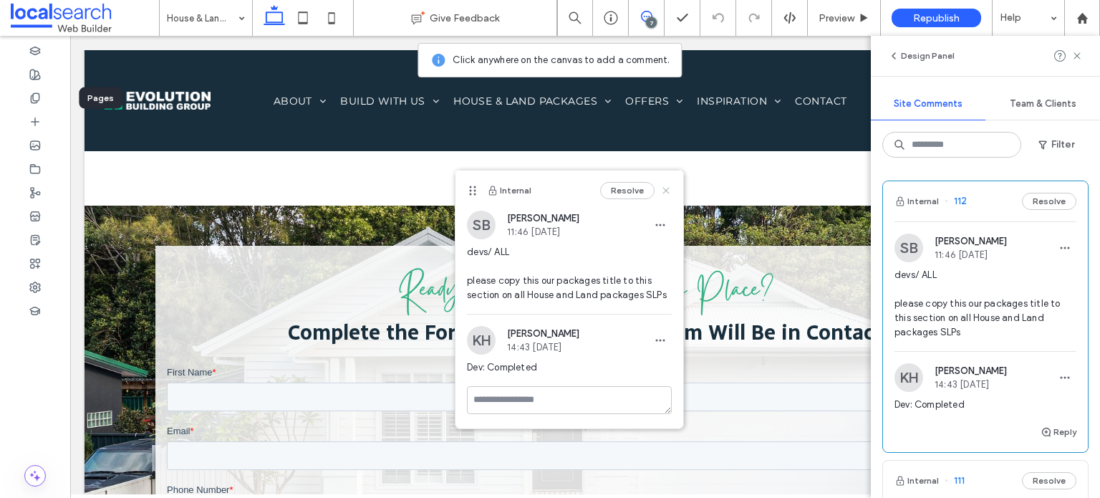
click at [668, 191] on icon at bounding box center [666, 190] width 11 height 11
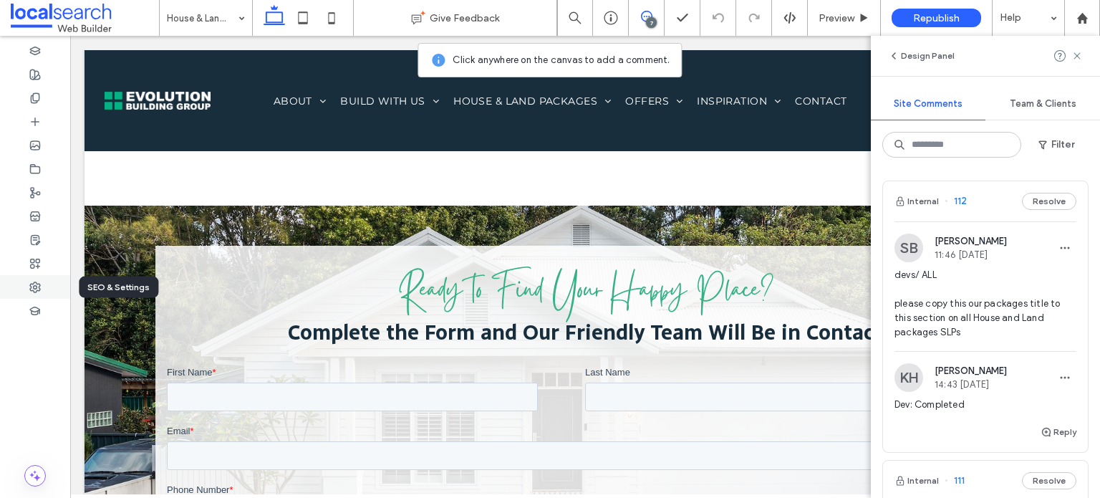
click at [34, 289] on icon at bounding box center [34, 287] width 11 height 11
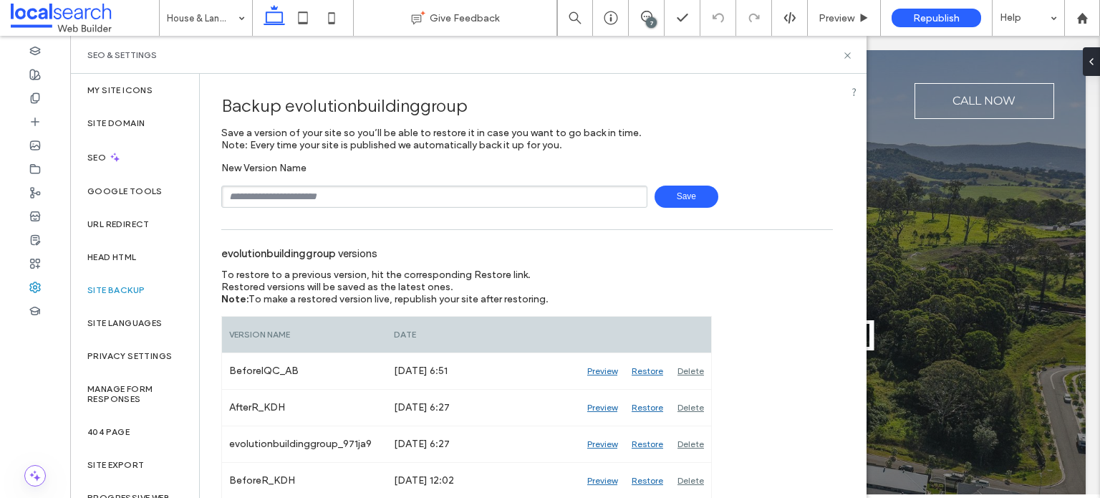
click at [294, 199] on input "text" at bounding box center [434, 197] width 426 height 22
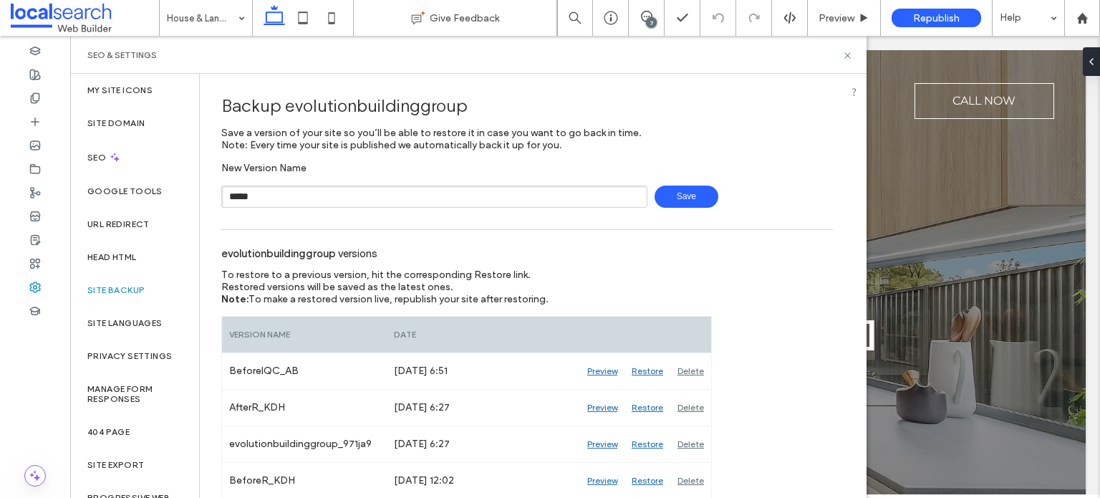
type input "**********"
drag, startPoint x: 663, startPoint y: 198, endPoint x: 456, endPoint y: 223, distance: 209.2
click at [663, 198] on span "Save" at bounding box center [687, 197] width 64 height 22
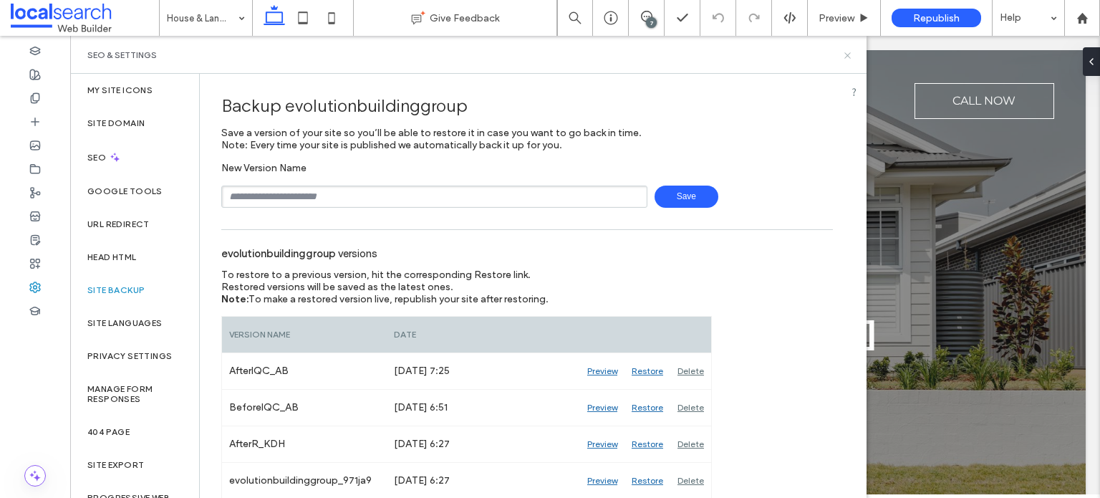
click at [851, 59] on icon at bounding box center [847, 55] width 11 height 11
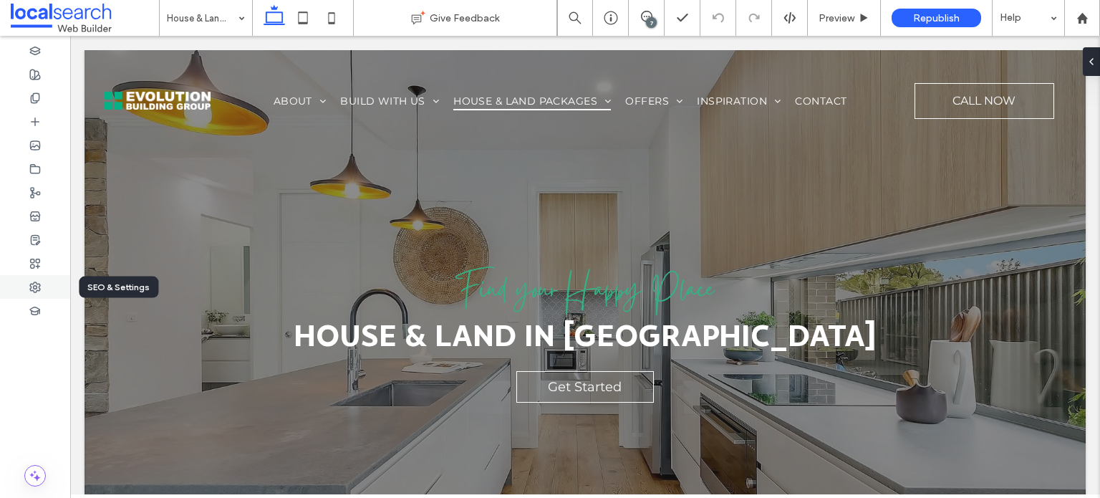
click at [34, 289] on icon at bounding box center [34, 287] width 11 height 11
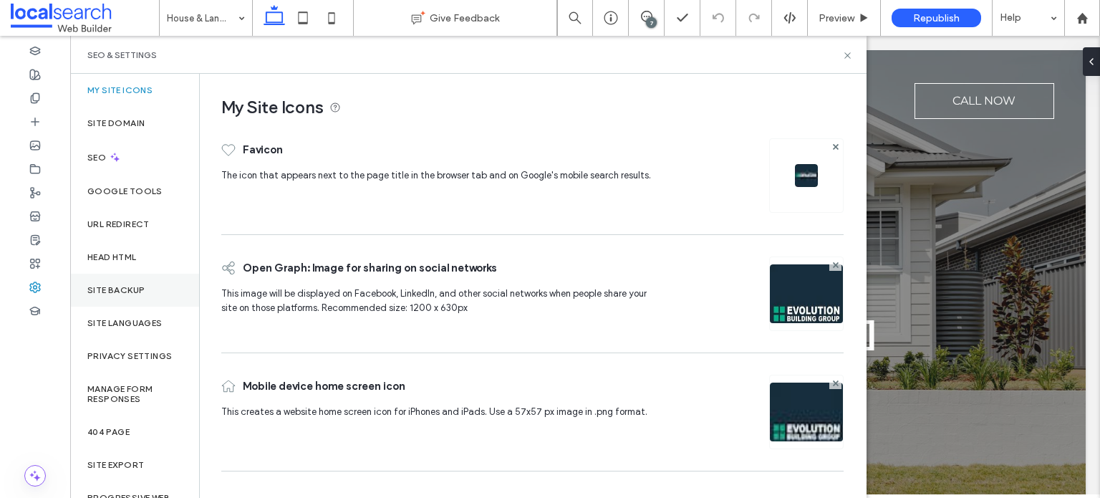
click at [104, 292] on label "Site Backup" at bounding box center [115, 290] width 57 height 10
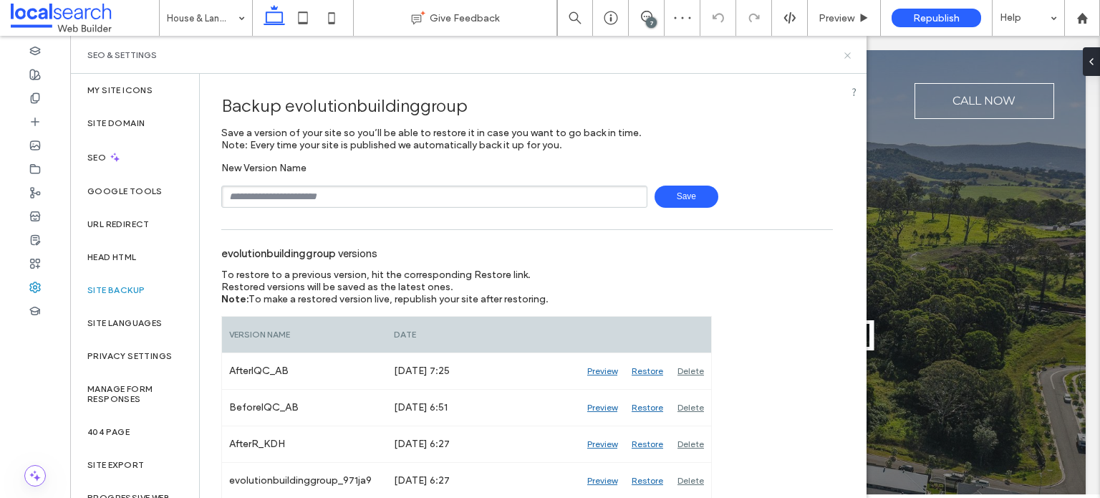
click at [846, 54] on icon at bounding box center [847, 55] width 11 height 11
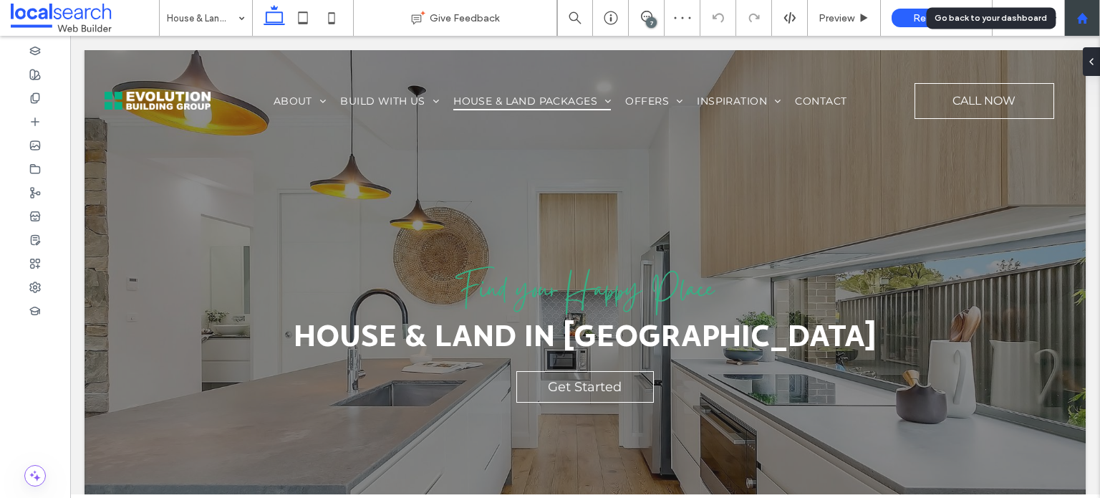
click at [1083, 20] on icon at bounding box center [1083, 18] width 12 height 12
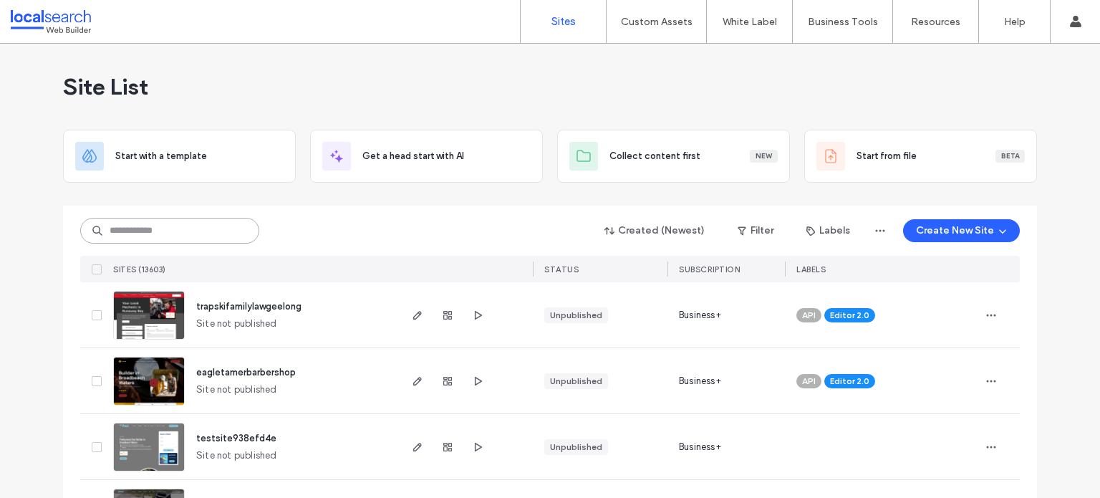
click at [113, 224] on input at bounding box center [169, 231] width 179 height 26
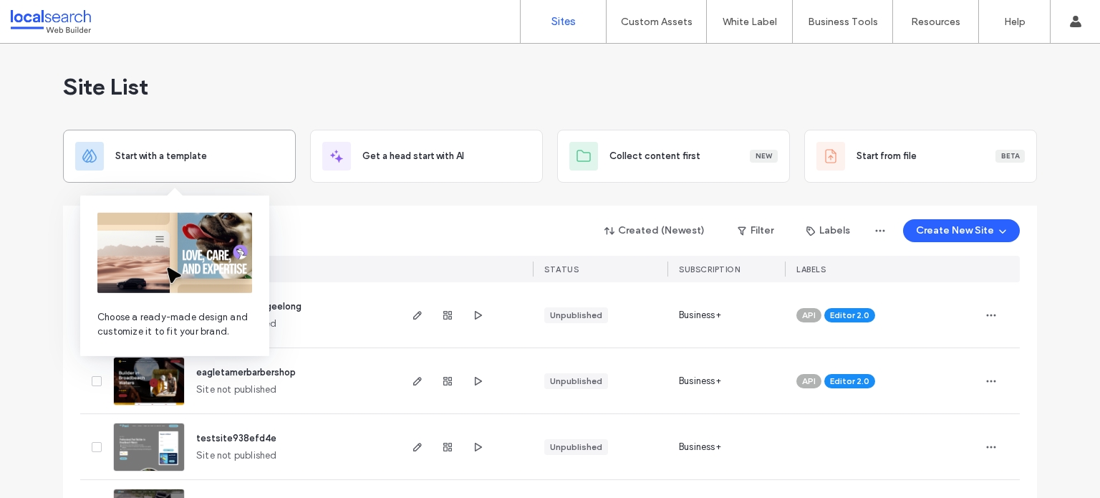
paste input "********"
type input "********"
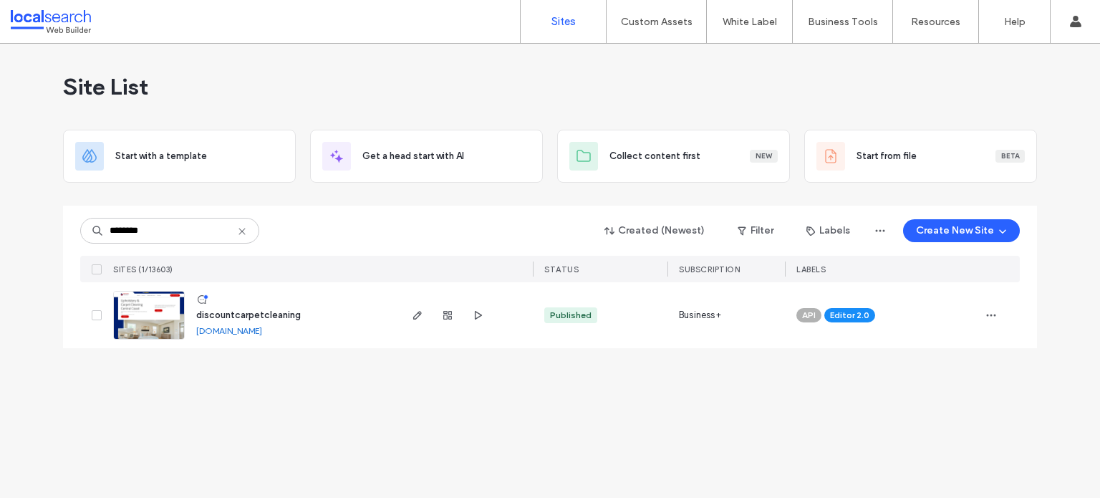
click at [140, 327] on link at bounding box center [149, 315] width 72 height 49
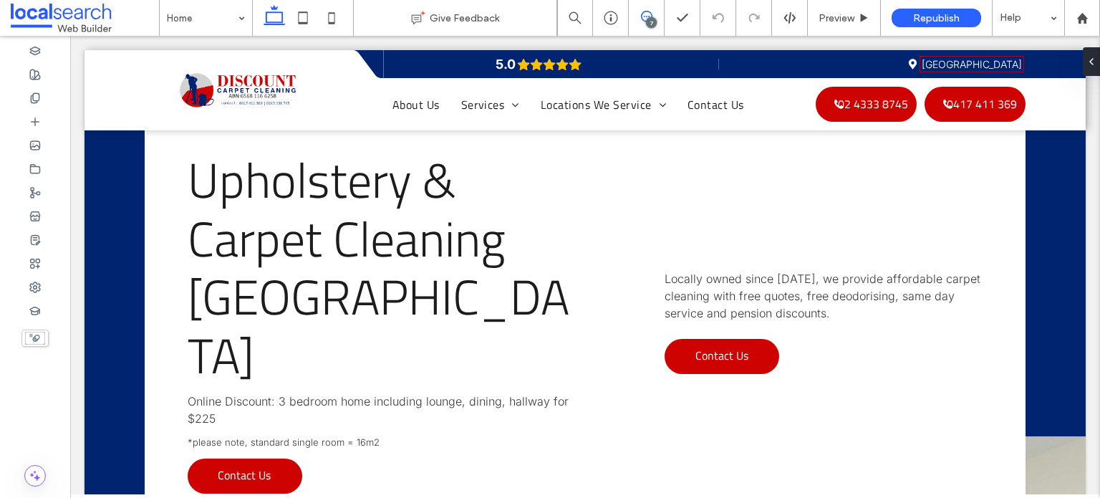
click at [648, 15] on icon at bounding box center [646, 16] width 11 height 11
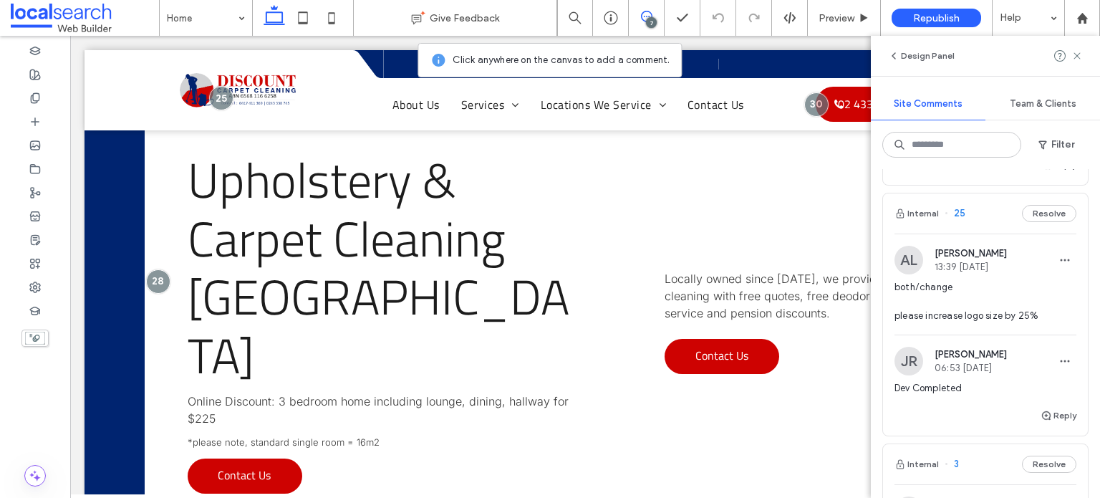
scroll to position [1504, 0]
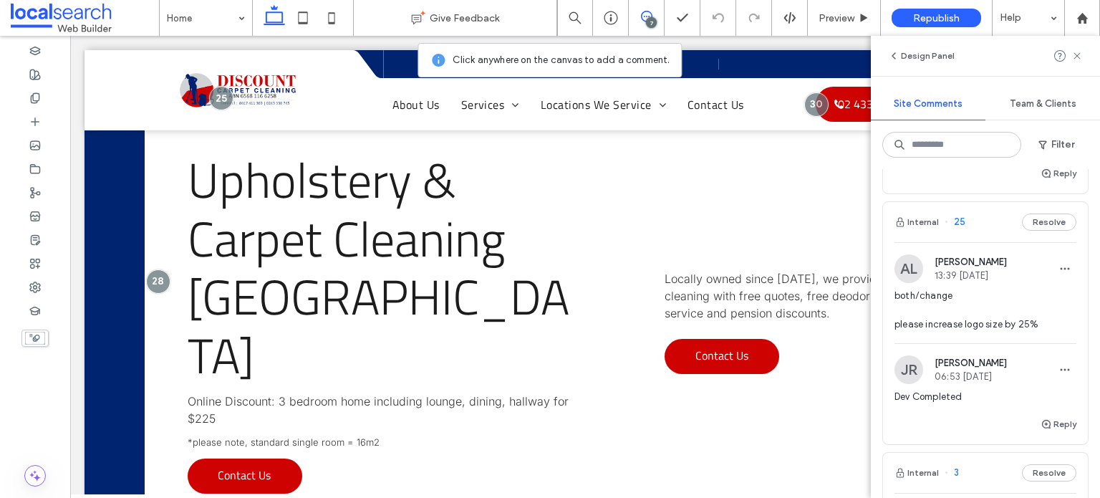
click at [967, 332] on span "both/change please increase logo size by 25%" at bounding box center [986, 310] width 182 height 43
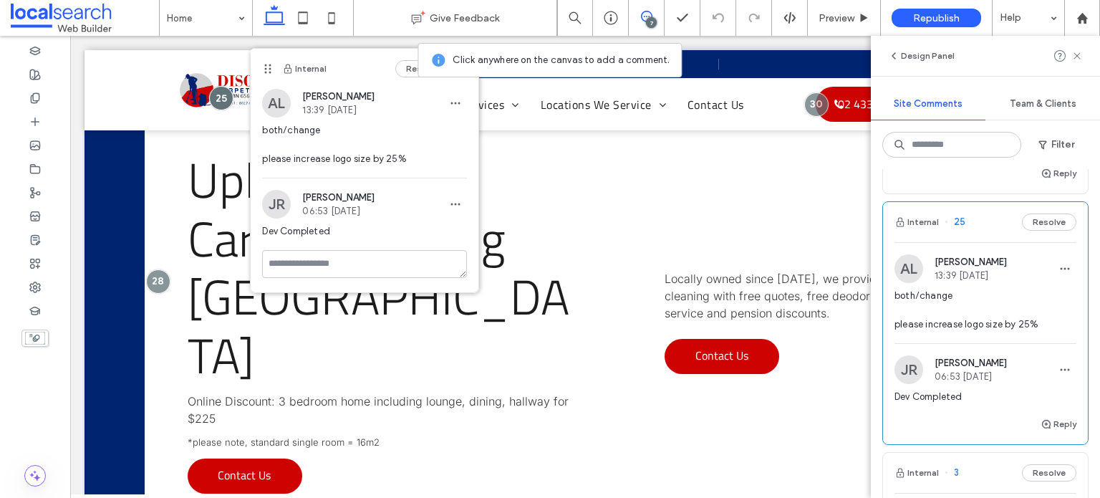
click at [977, 314] on span "both/change please increase logo size by 25%" at bounding box center [986, 310] width 182 height 43
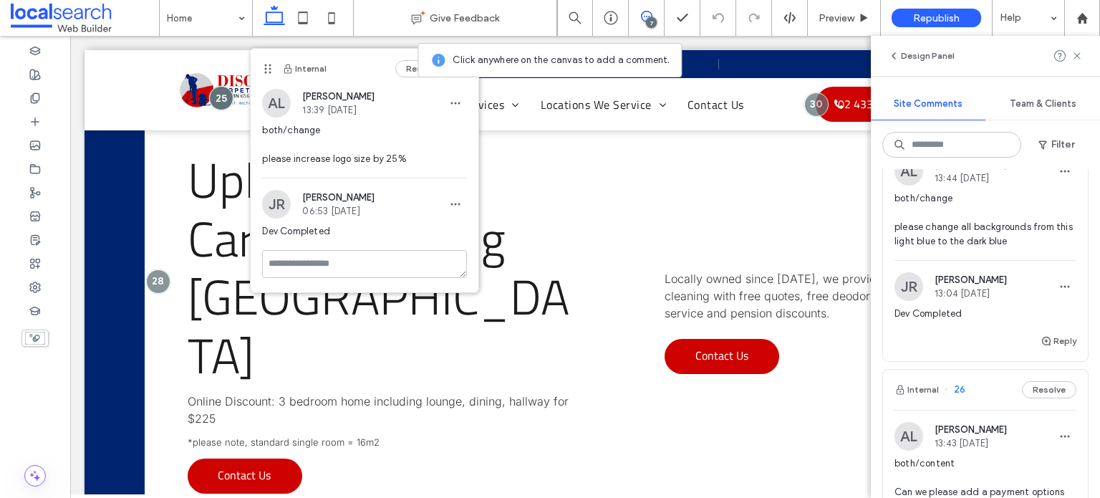
scroll to position [1003, 0]
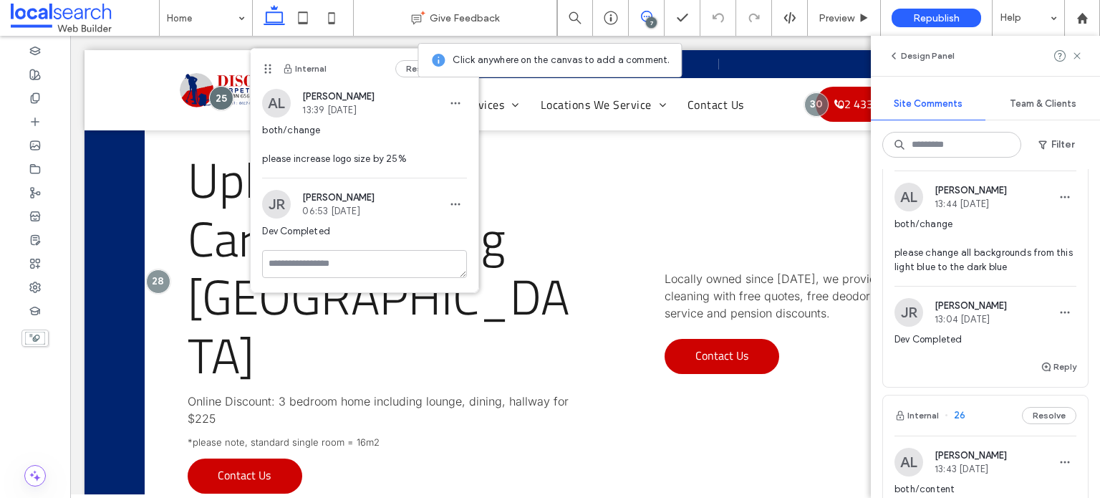
click at [946, 257] on span "both/change please change all backgrounds from this light blue to the dark blue" at bounding box center [986, 245] width 182 height 57
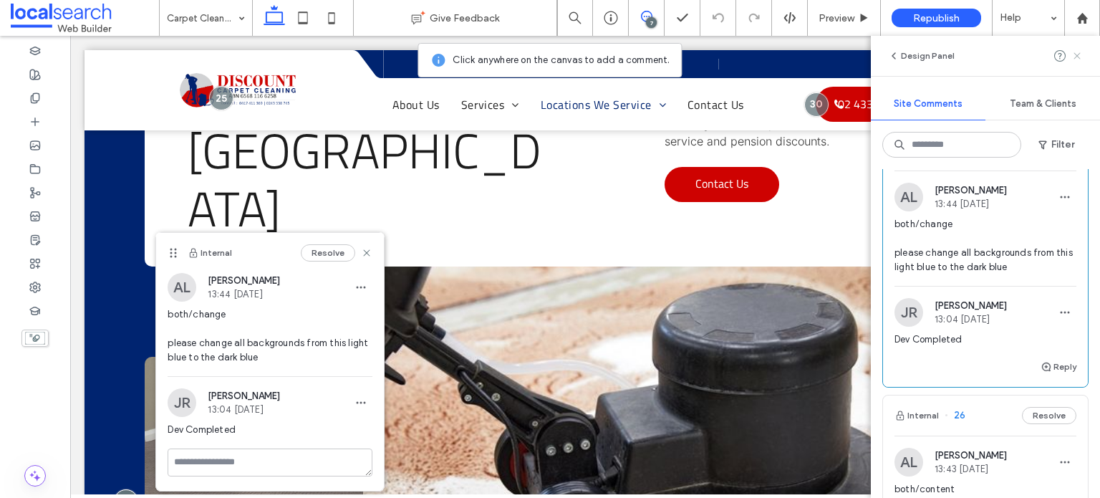
click at [1078, 56] on use at bounding box center [1077, 55] width 6 height 6
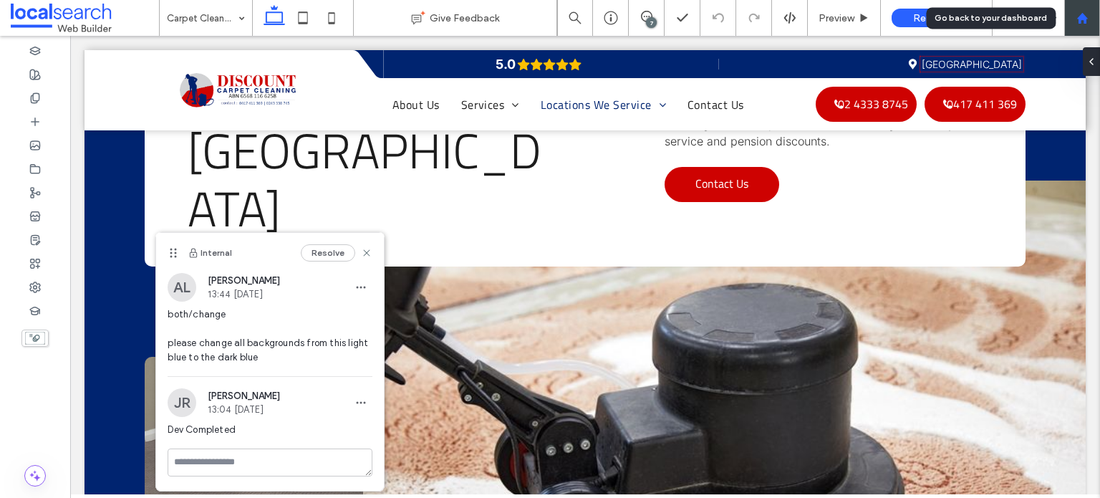
click at [1079, 21] on use at bounding box center [1082, 17] width 11 height 11
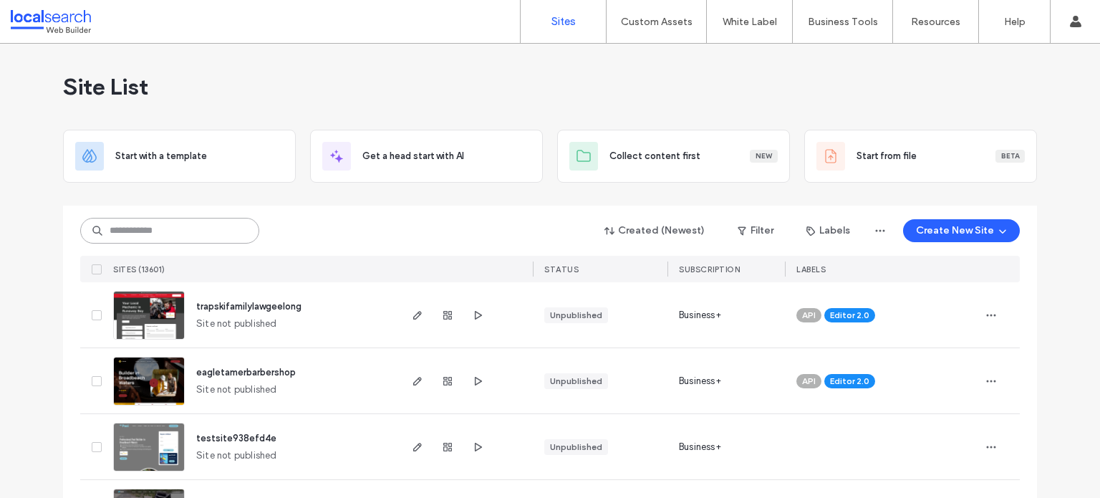
click at [131, 239] on input at bounding box center [169, 231] width 179 height 26
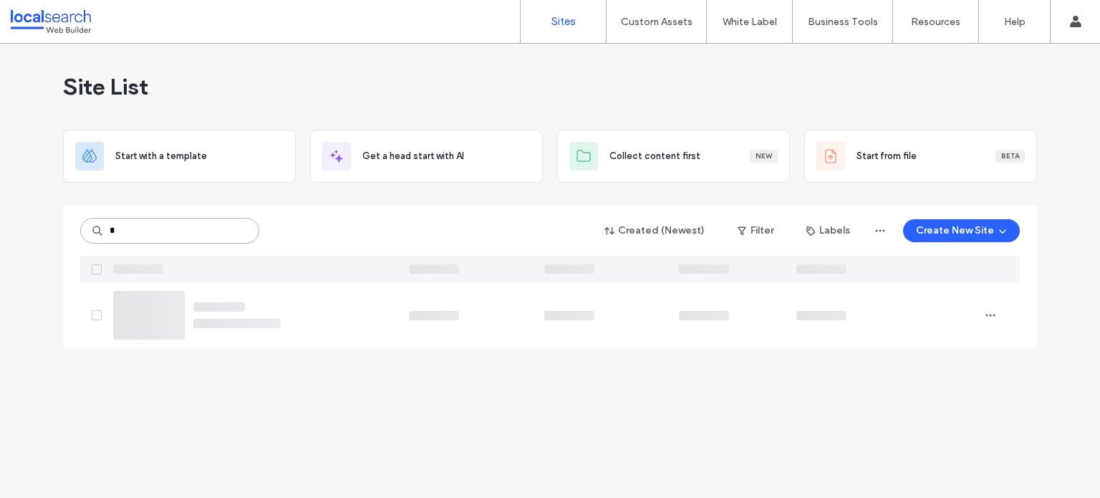
type input "*"
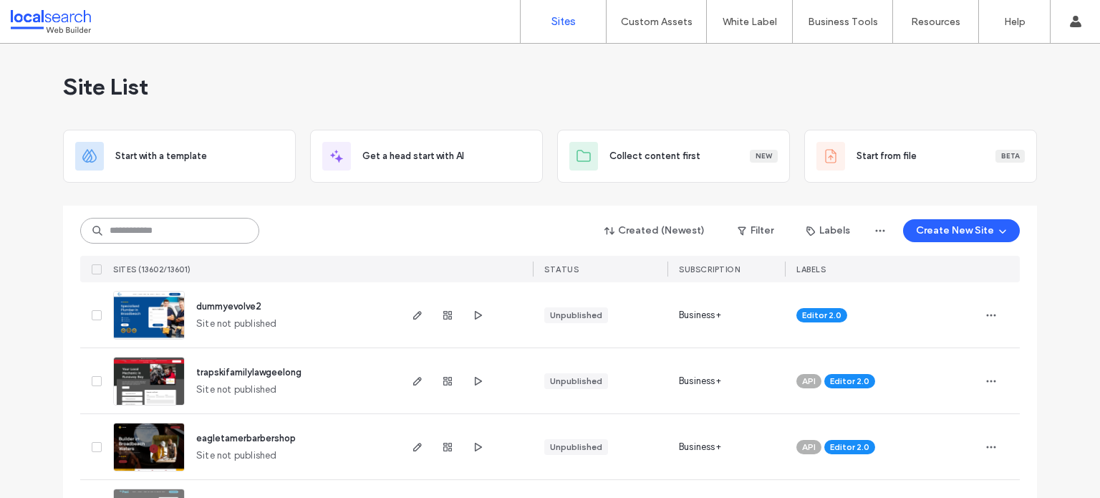
click at [112, 230] on input at bounding box center [169, 231] width 179 height 26
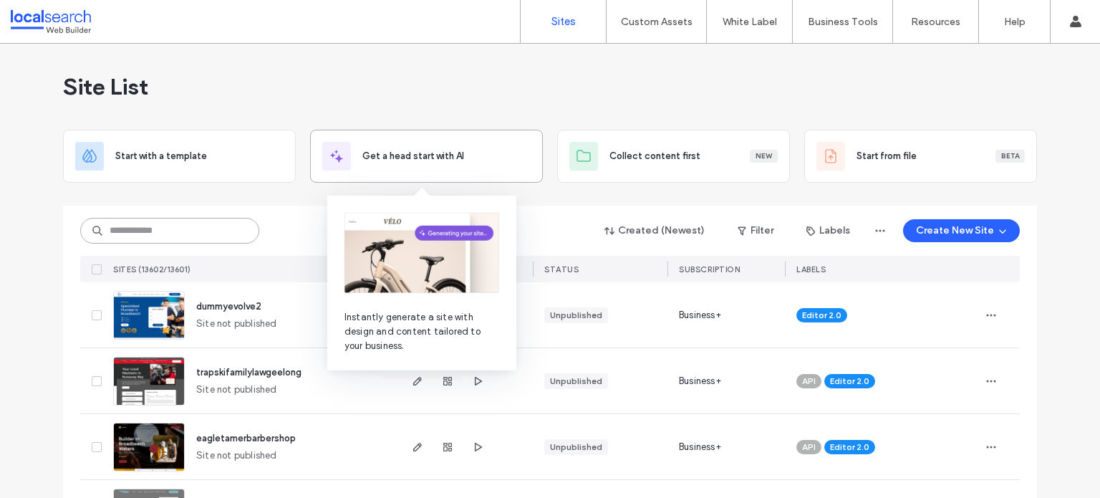
paste input "********"
type input "********"
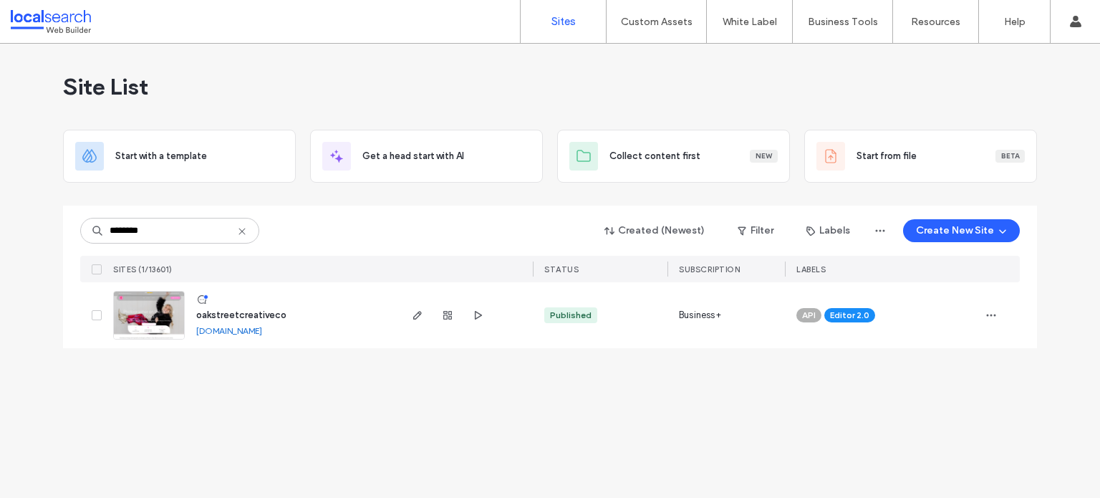
drag, startPoint x: 140, startPoint y: 296, endPoint x: 135, endPoint y: 289, distance: 8.2
click at [140, 296] on img at bounding box center [149, 340] width 70 height 97
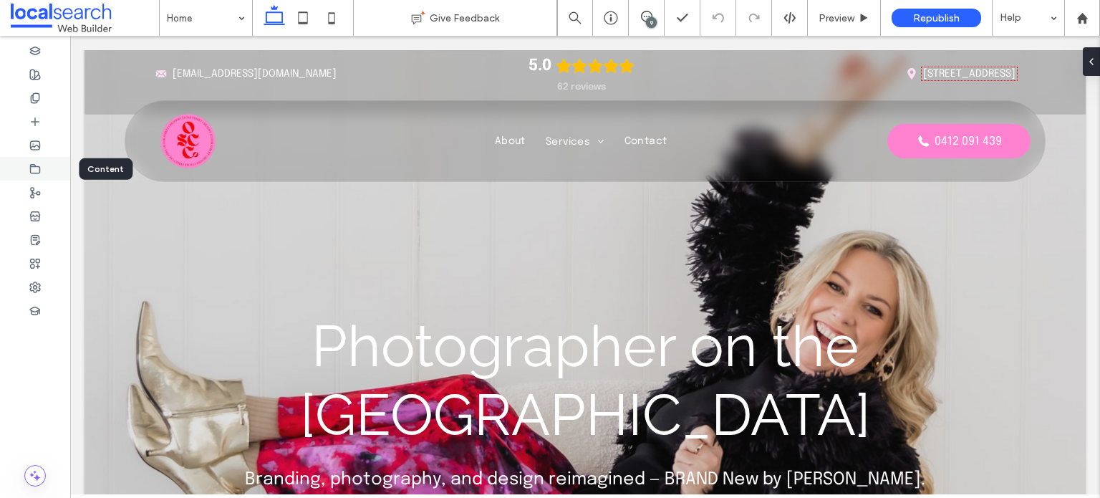
click at [46, 168] on div at bounding box center [35, 169] width 70 height 24
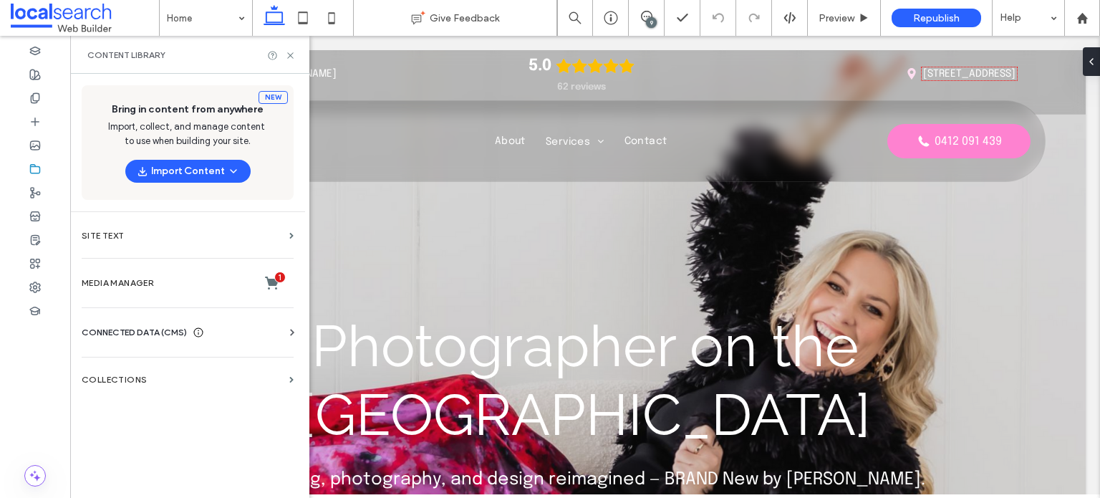
click at [134, 335] on span "CONNECTED DATA (CMS)" at bounding box center [134, 332] width 105 height 14
click at [133, 362] on label "Business Info" at bounding box center [190, 367] width 195 height 10
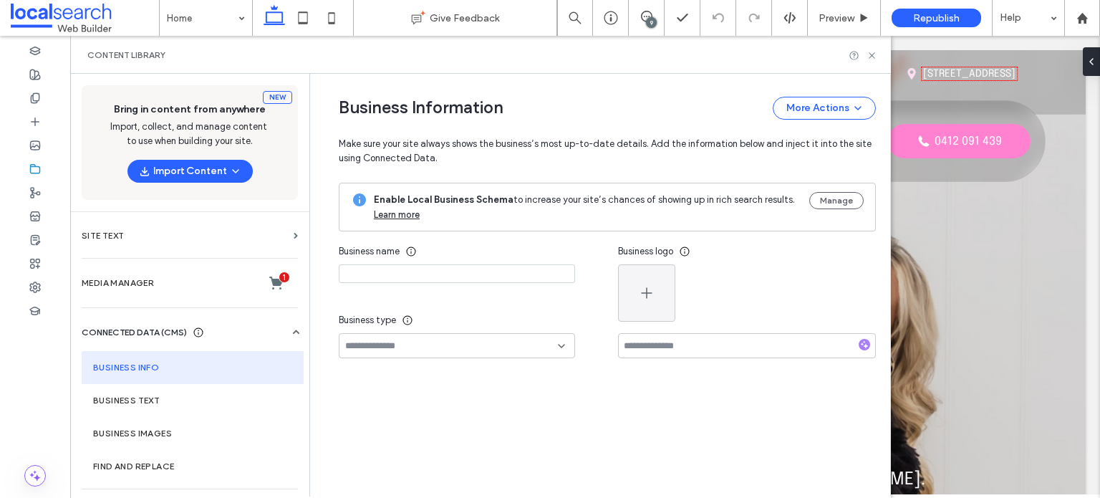
type input "**********"
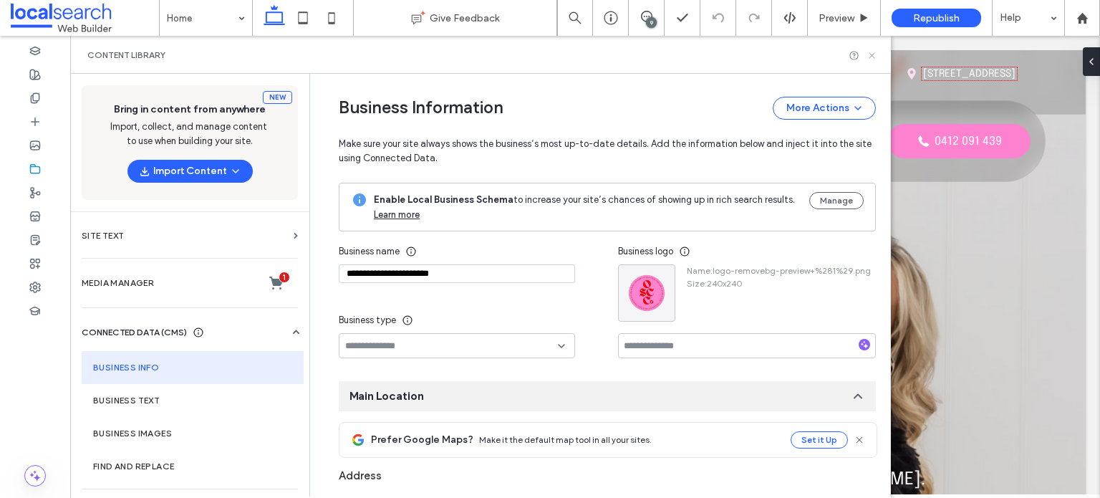
drag, startPoint x: 873, startPoint y: 52, endPoint x: 635, endPoint y: 15, distance: 240.7
click at [873, 52] on icon at bounding box center [872, 55] width 11 height 11
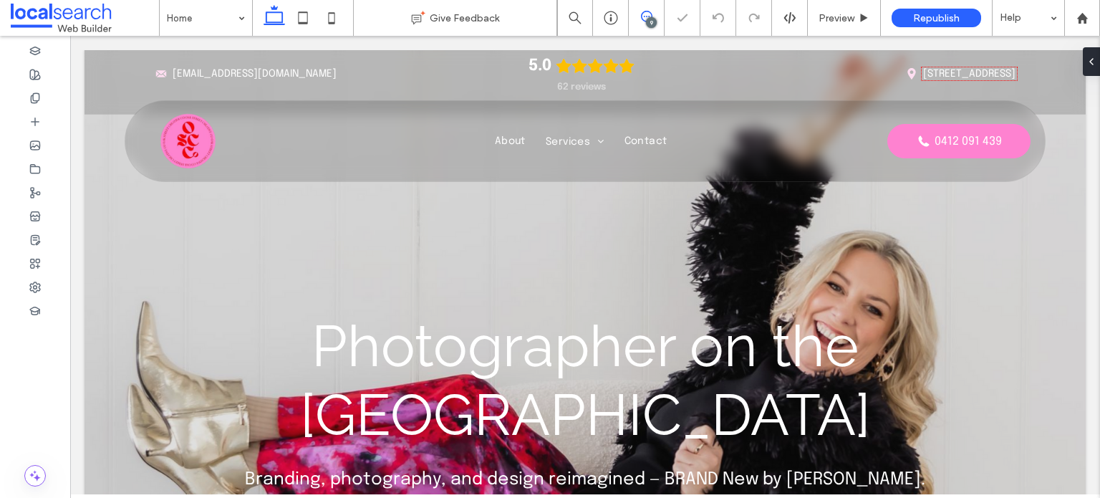
click at [653, 11] on span at bounding box center [646, 16] width 35 height 11
click at [650, 15] on icon at bounding box center [646, 16] width 11 height 11
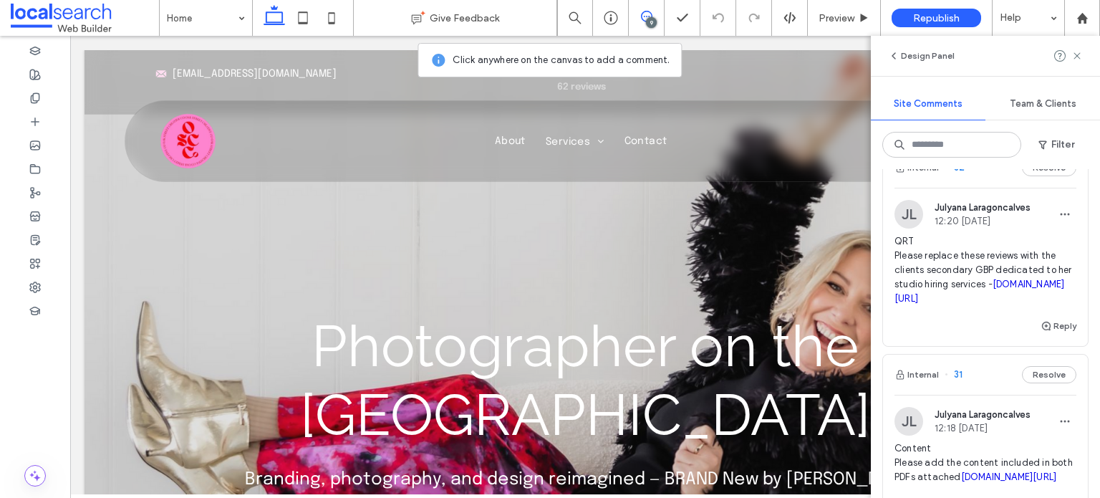
scroll to position [430, 0]
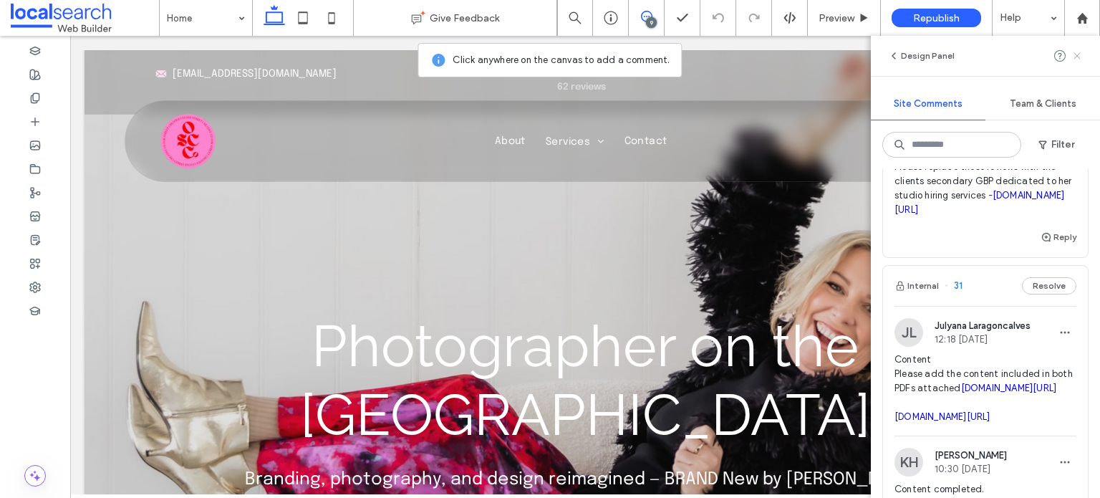
click at [1077, 57] on icon at bounding box center [1077, 55] width 11 height 11
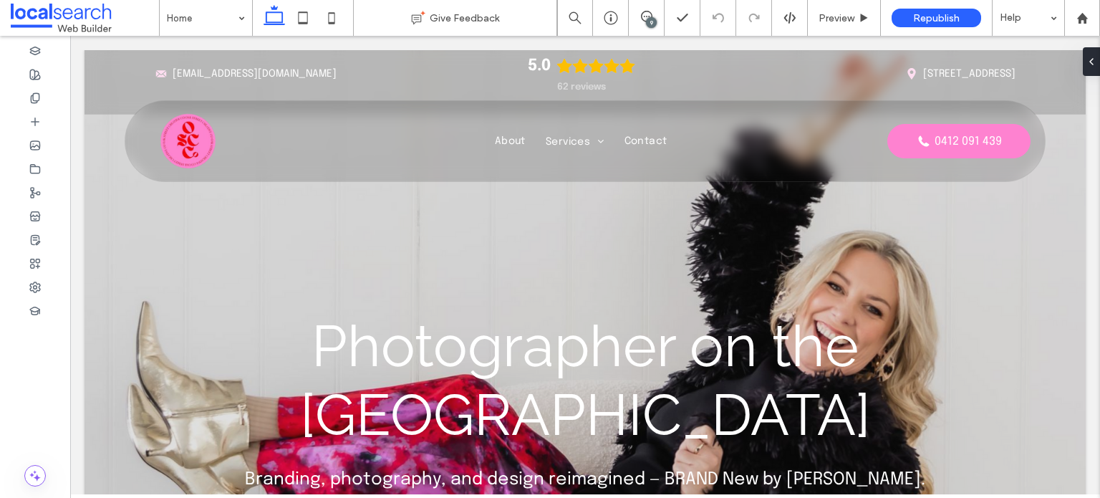
scroll to position [0, 0]
